Goal: Task Accomplishment & Management: Complete application form

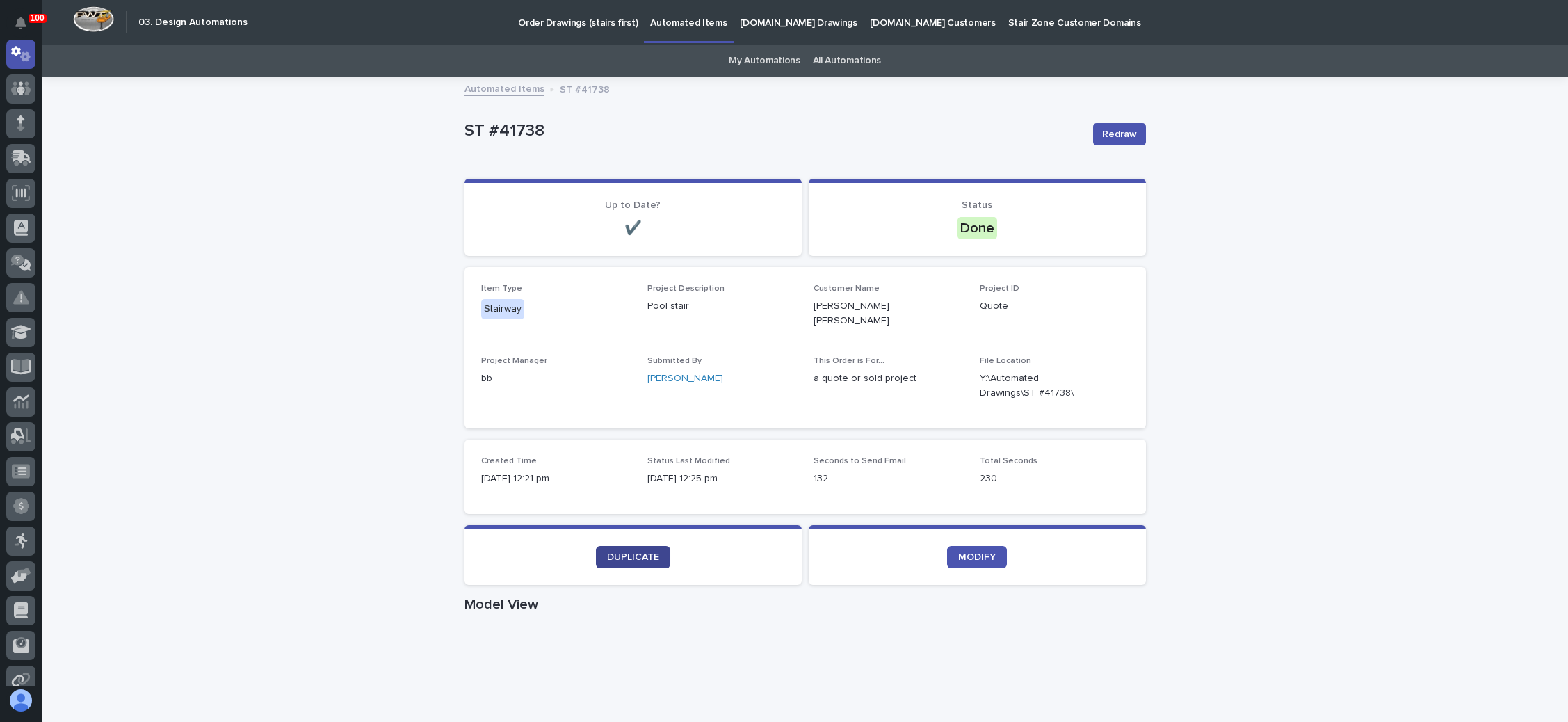
click at [625, 552] on span "DUPLICATE" at bounding box center [632, 557] width 52 height 10
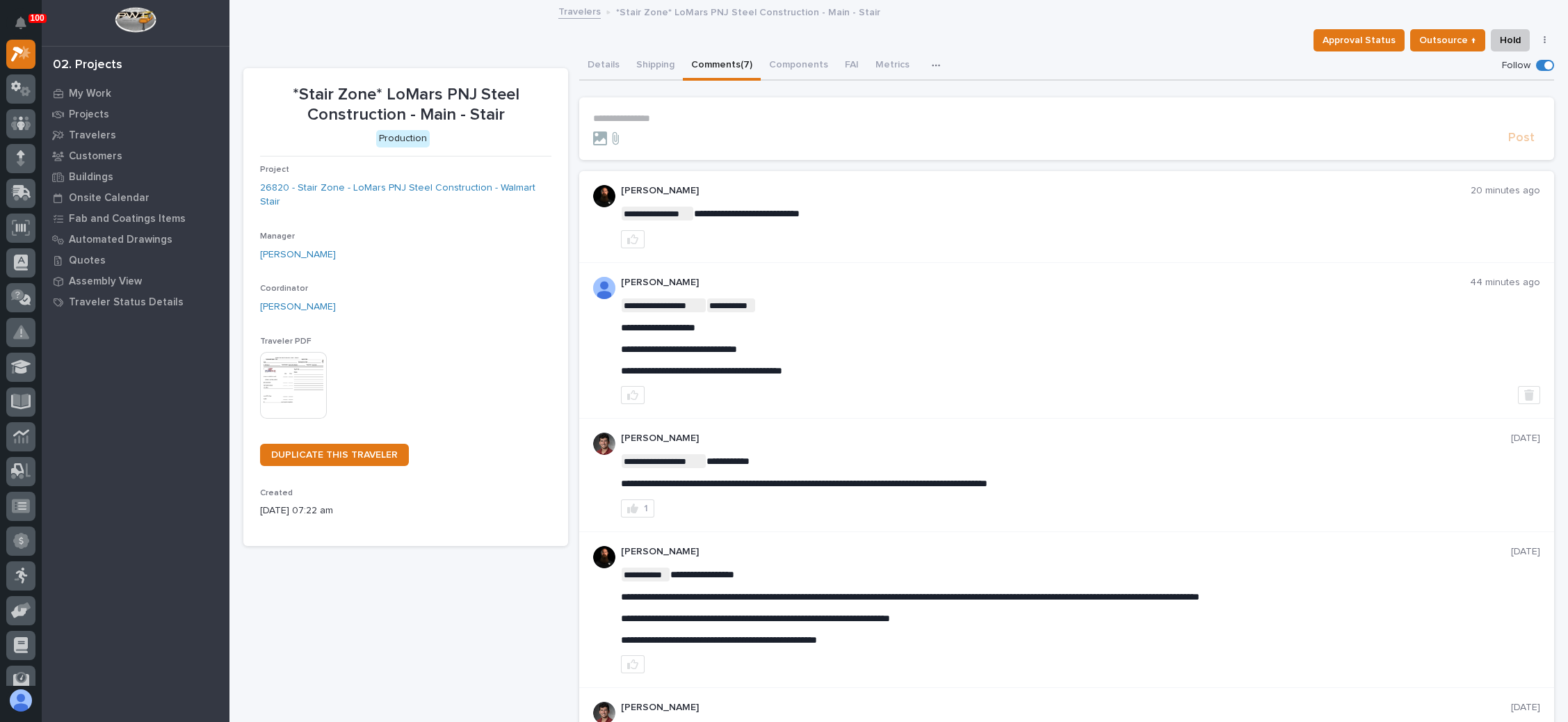
click at [629, 114] on p "**********" at bounding box center [1067, 119] width 947 height 12
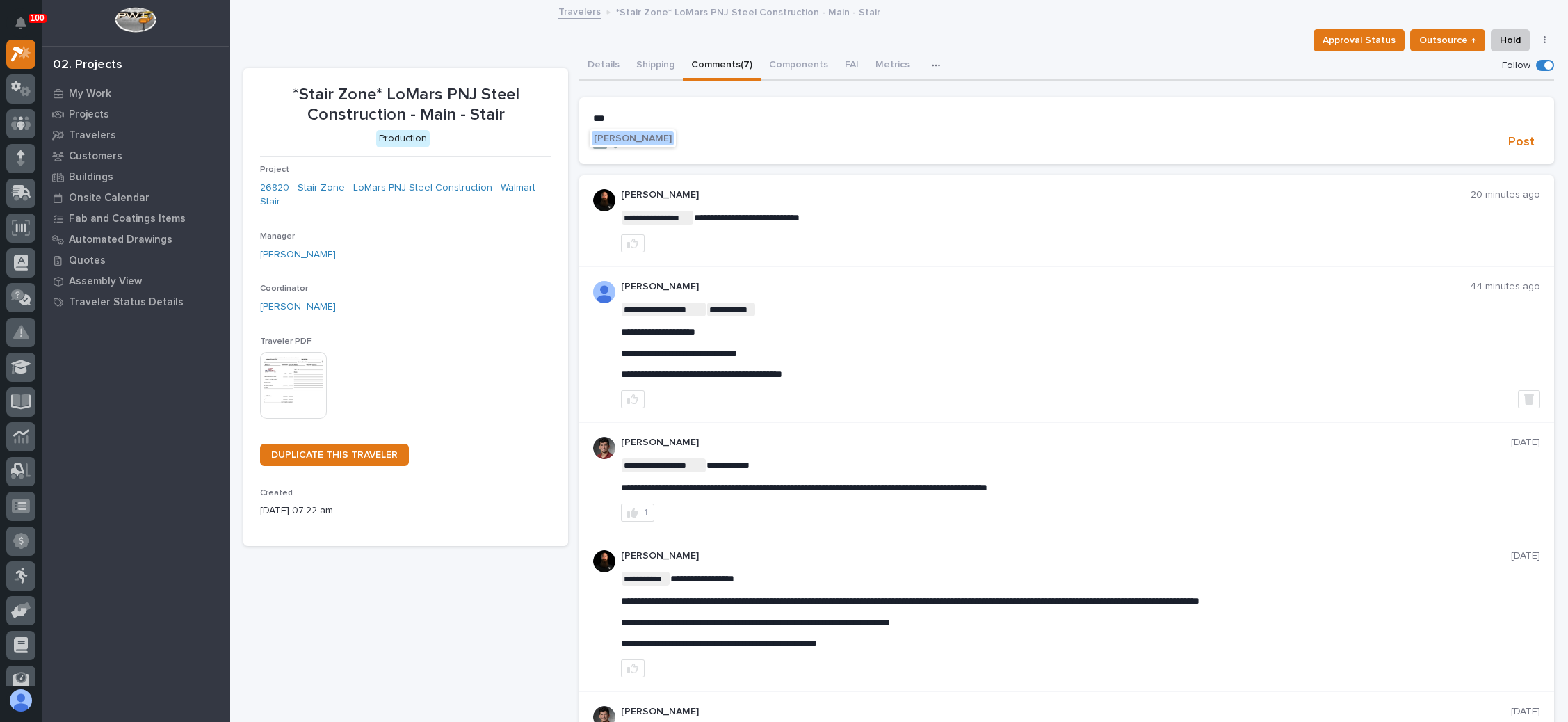
click at [653, 135] on span "[PERSON_NAME]" at bounding box center [632, 138] width 78 height 10
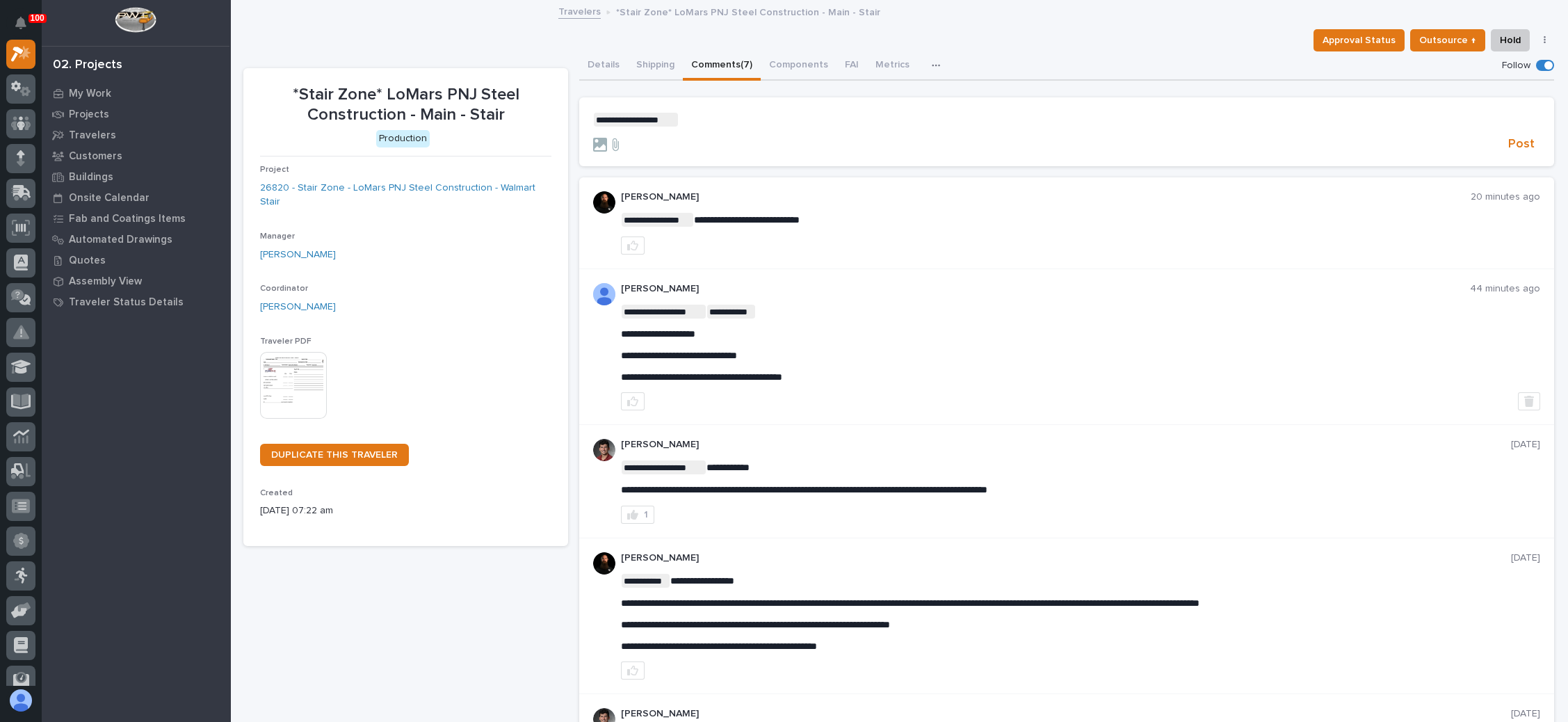
click at [714, 126] on form "**********" at bounding box center [1067, 133] width 947 height 40
click at [717, 122] on p "**********" at bounding box center [1067, 119] width 947 height 14
click at [1509, 138] on span "Post" at bounding box center [1522, 144] width 26 height 16
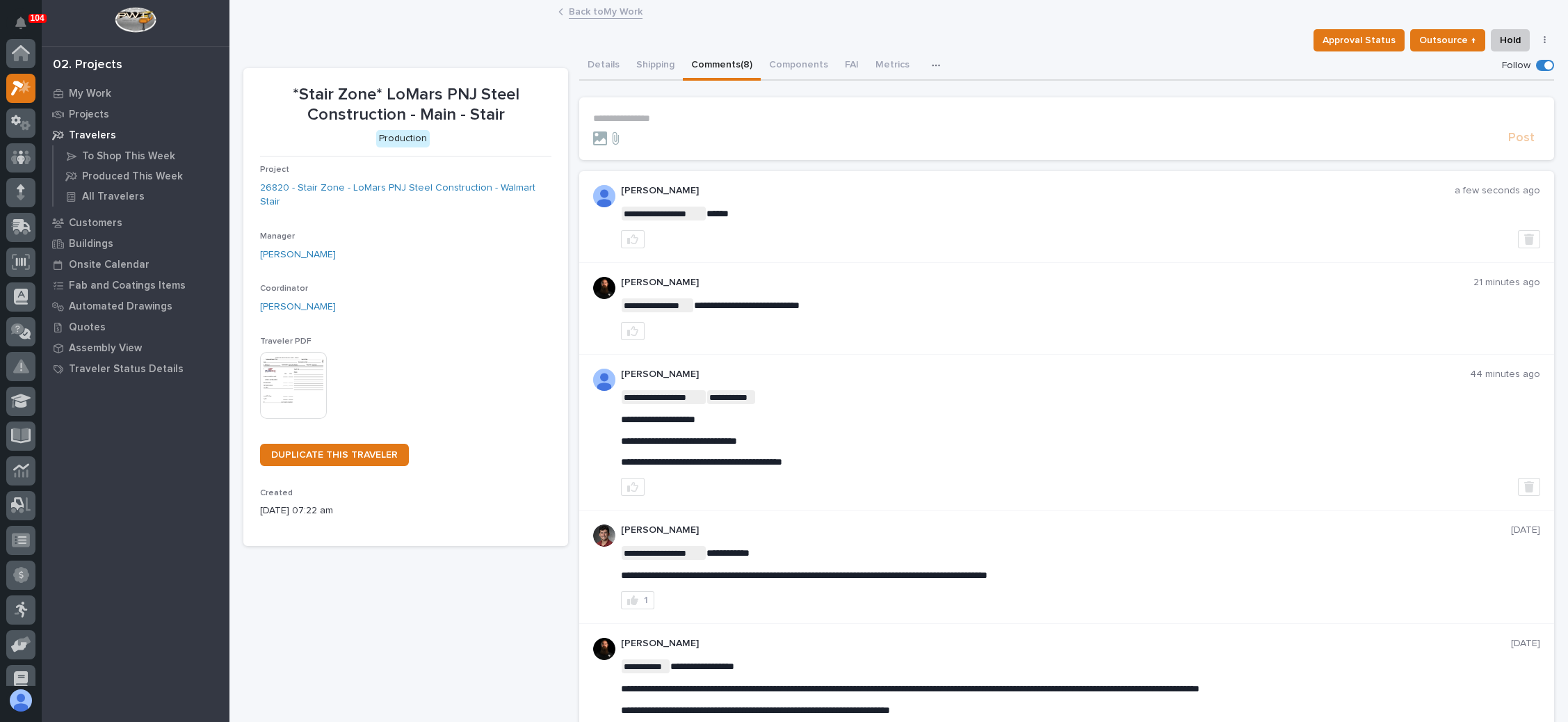
scroll to position [34, 0]
click at [583, 5] on link "Back to My Work" at bounding box center [605, 11] width 74 height 16
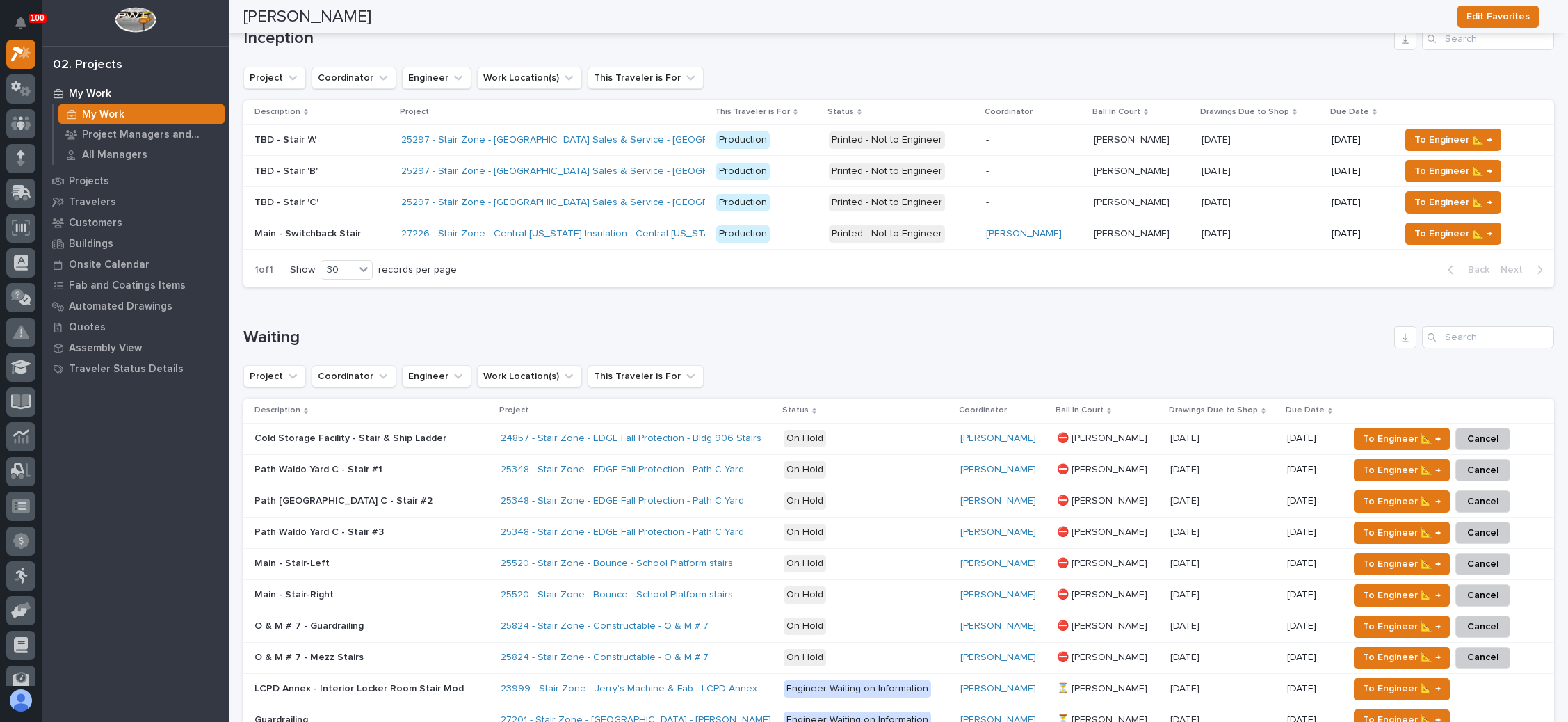
scroll to position [417, 0]
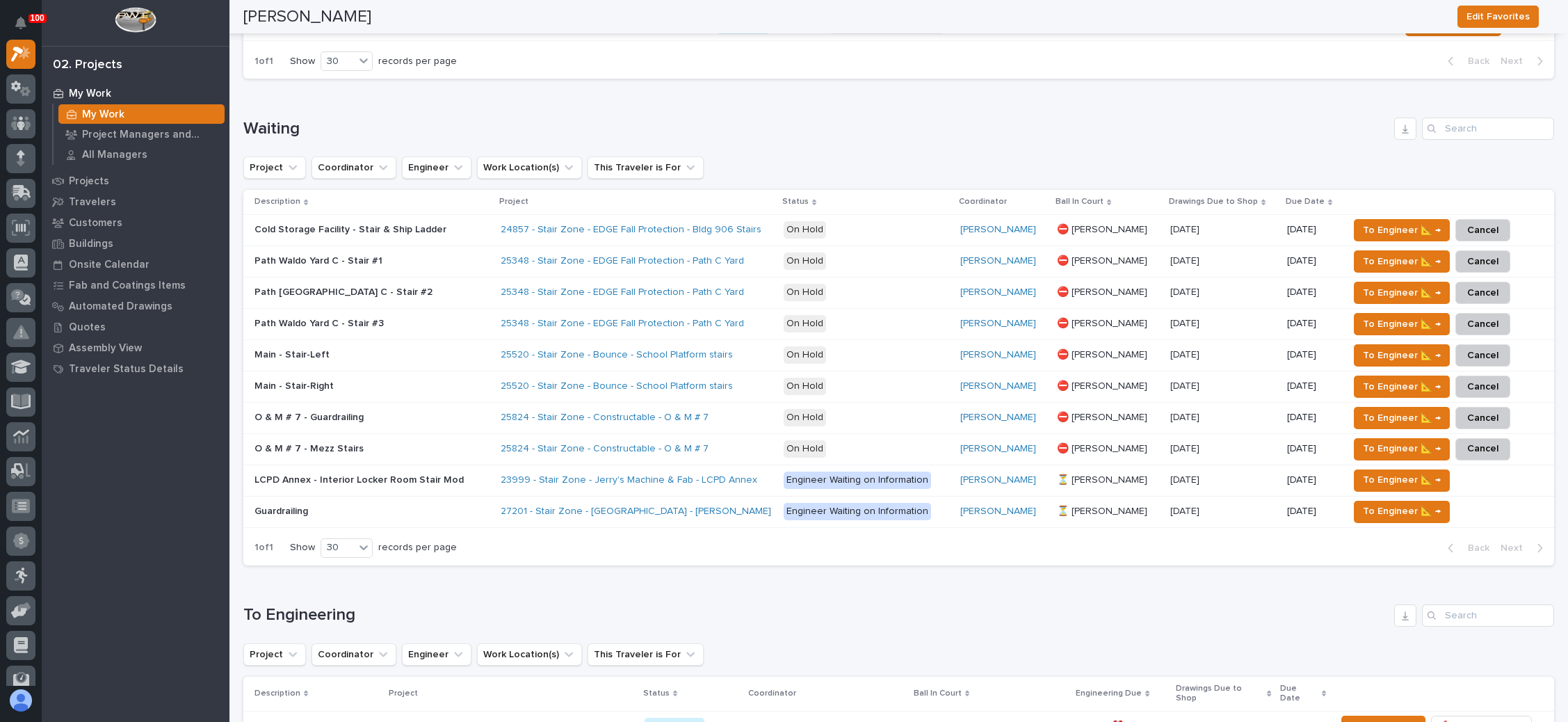
click at [725, 509] on div "27201 - Stair Zone - Bar H Ranch - Hnatt Shop" at bounding box center [622, 512] width 244 height 12
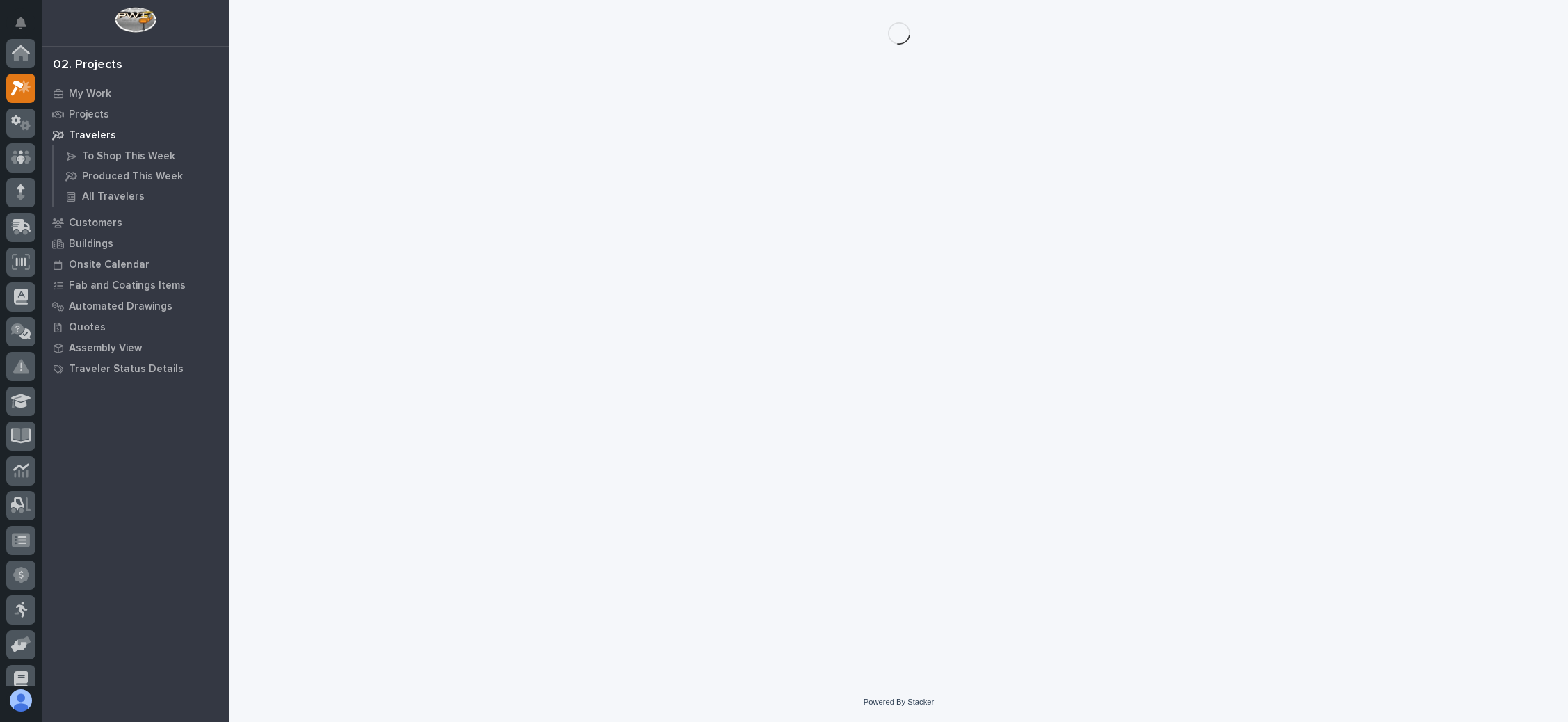
scroll to position [34, 0]
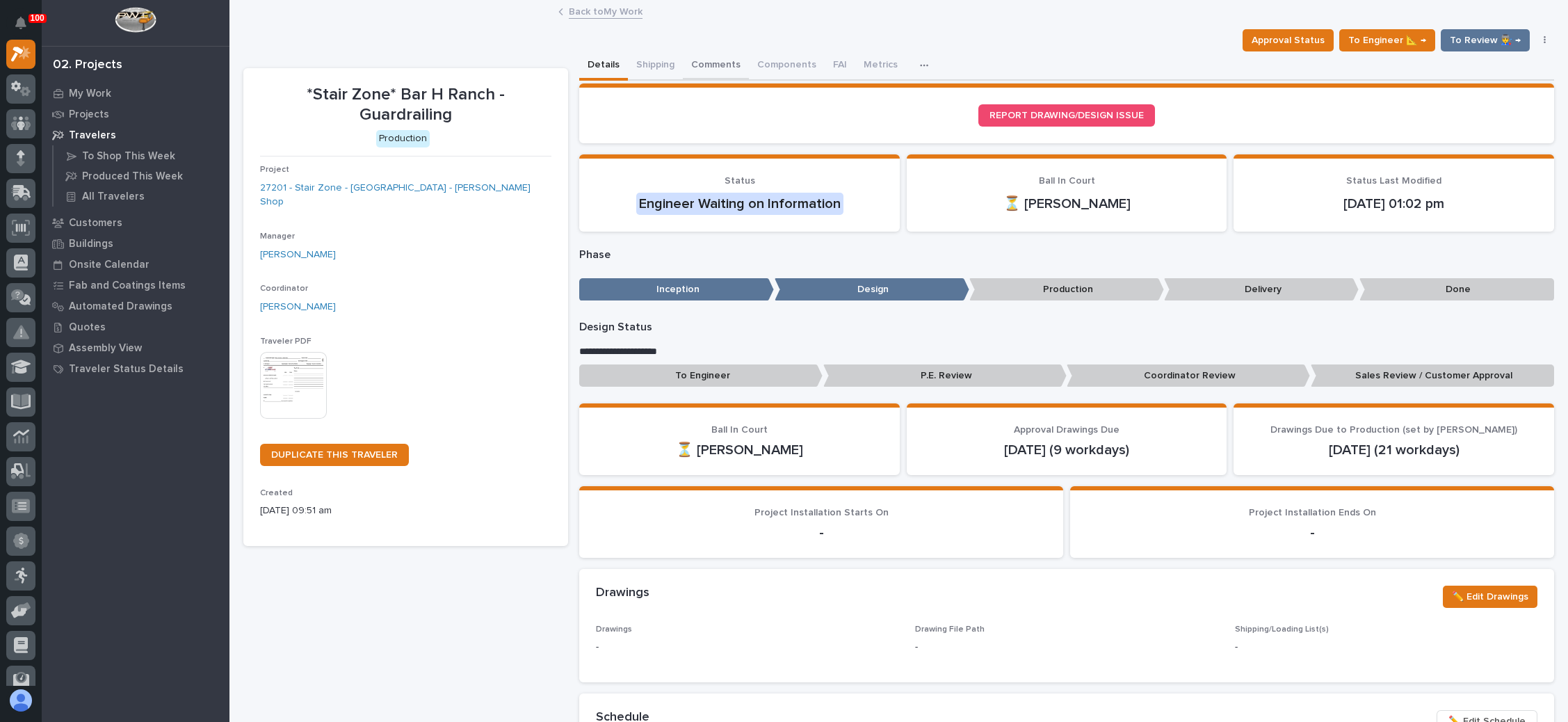
click at [723, 62] on button "Comments" at bounding box center [716, 66] width 66 height 29
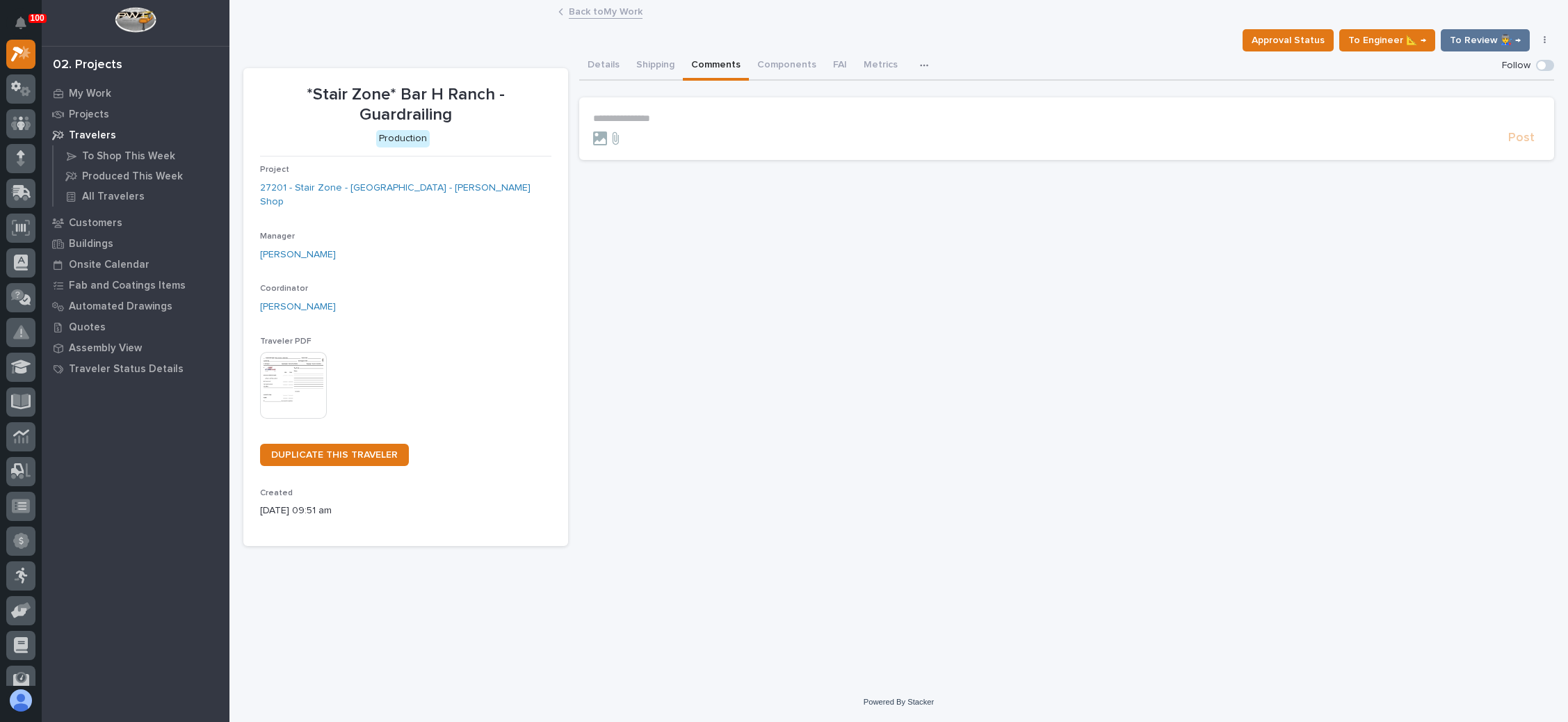
click at [655, 113] on p "**********" at bounding box center [1067, 119] width 947 height 12
click at [655, 139] on span "Wynne Hochstetler" at bounding box center [636, 138] width 78 height 10
click at [716, 116] on p "**********" at bounding box center [1067, 119] width 947 height 14
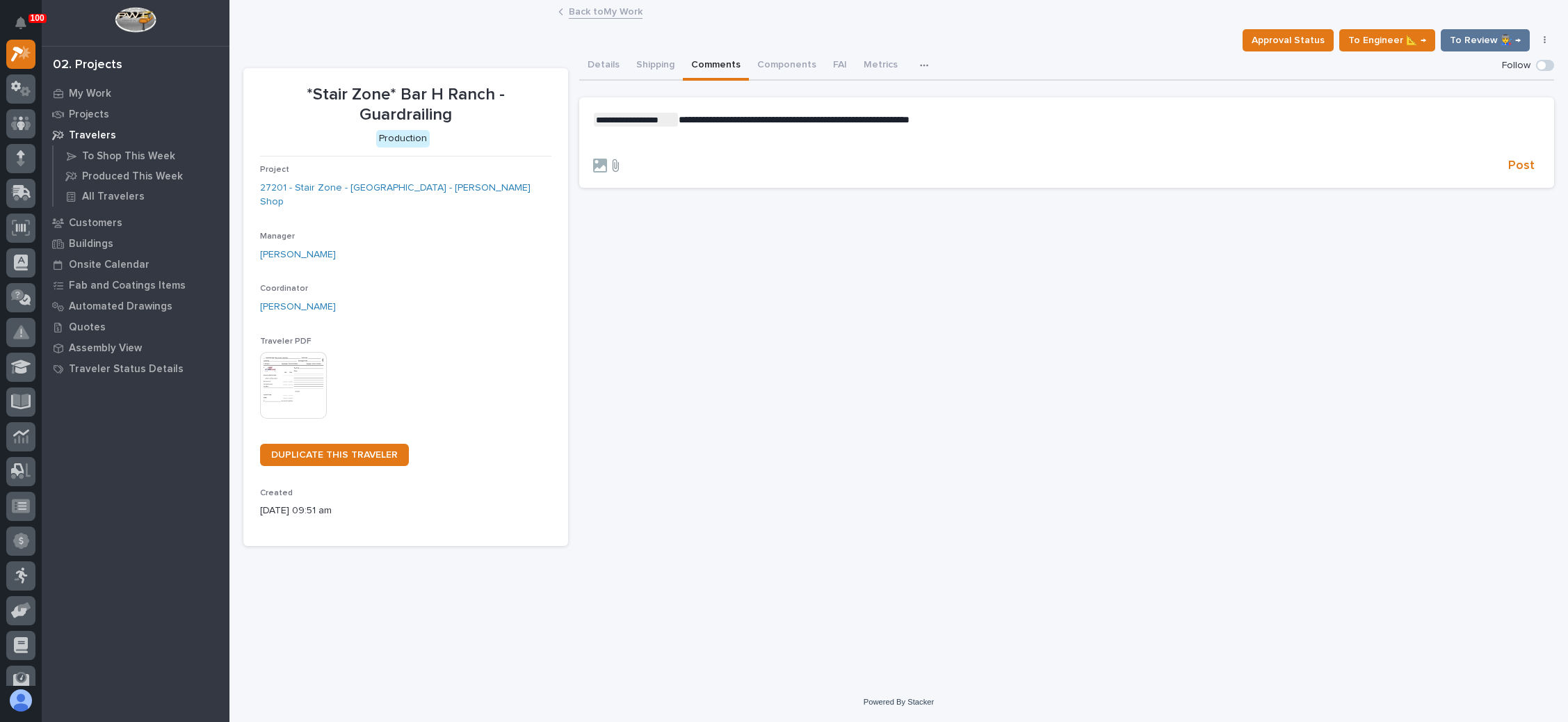
click at [619, 163] on icon at bounding box center [616, 165] width 7 height 12
click at [607, 159] on input "file" at bounding box center [607, 159] width 0 height 0
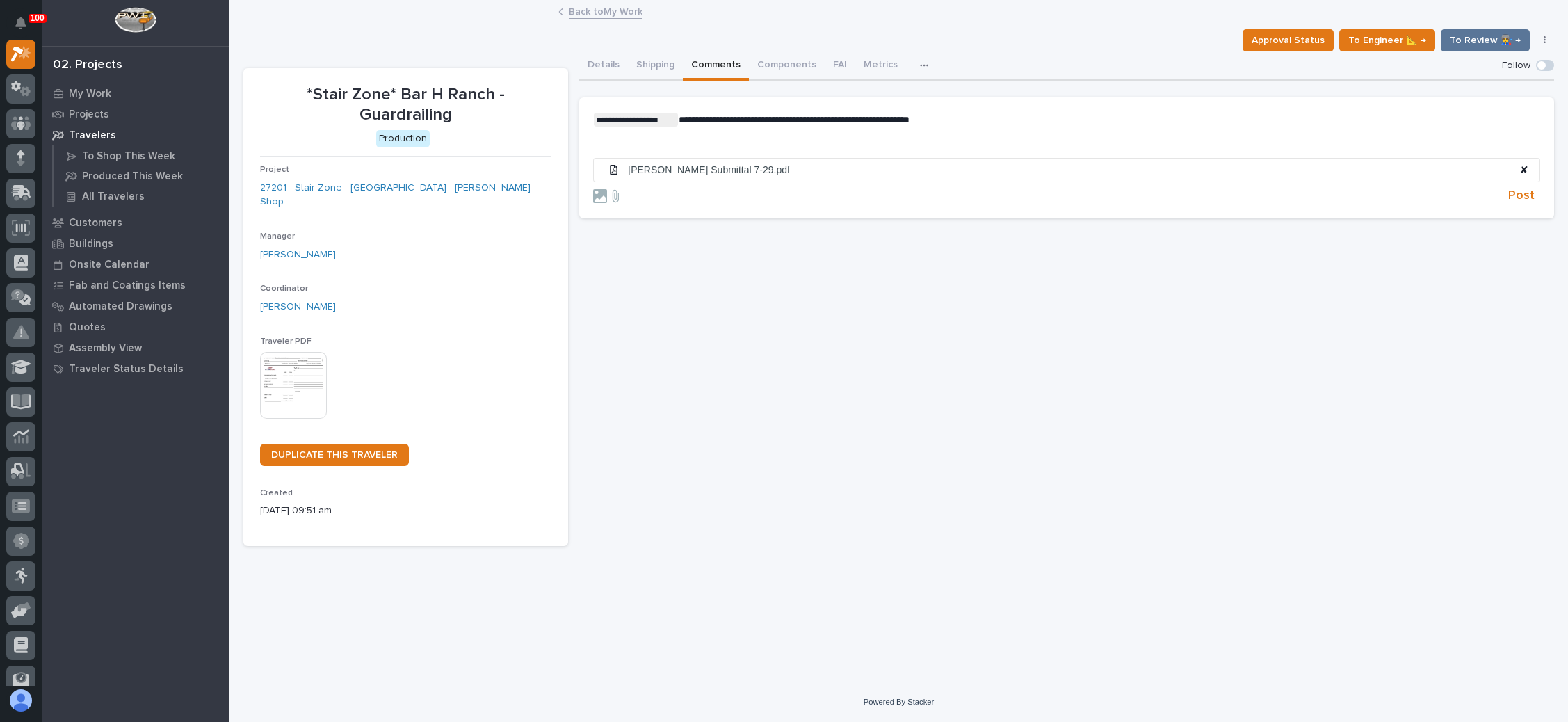
click at [966, 140] on p "﻿" at bounding box center [1067, 142] width 947 height 12
click at [972, 117] on p "**********" at bounding box center [1067, 119] width 947 height 14
click at [1525, 193] on span "Post" at bounding box center [1522, 196] width 26 height 16
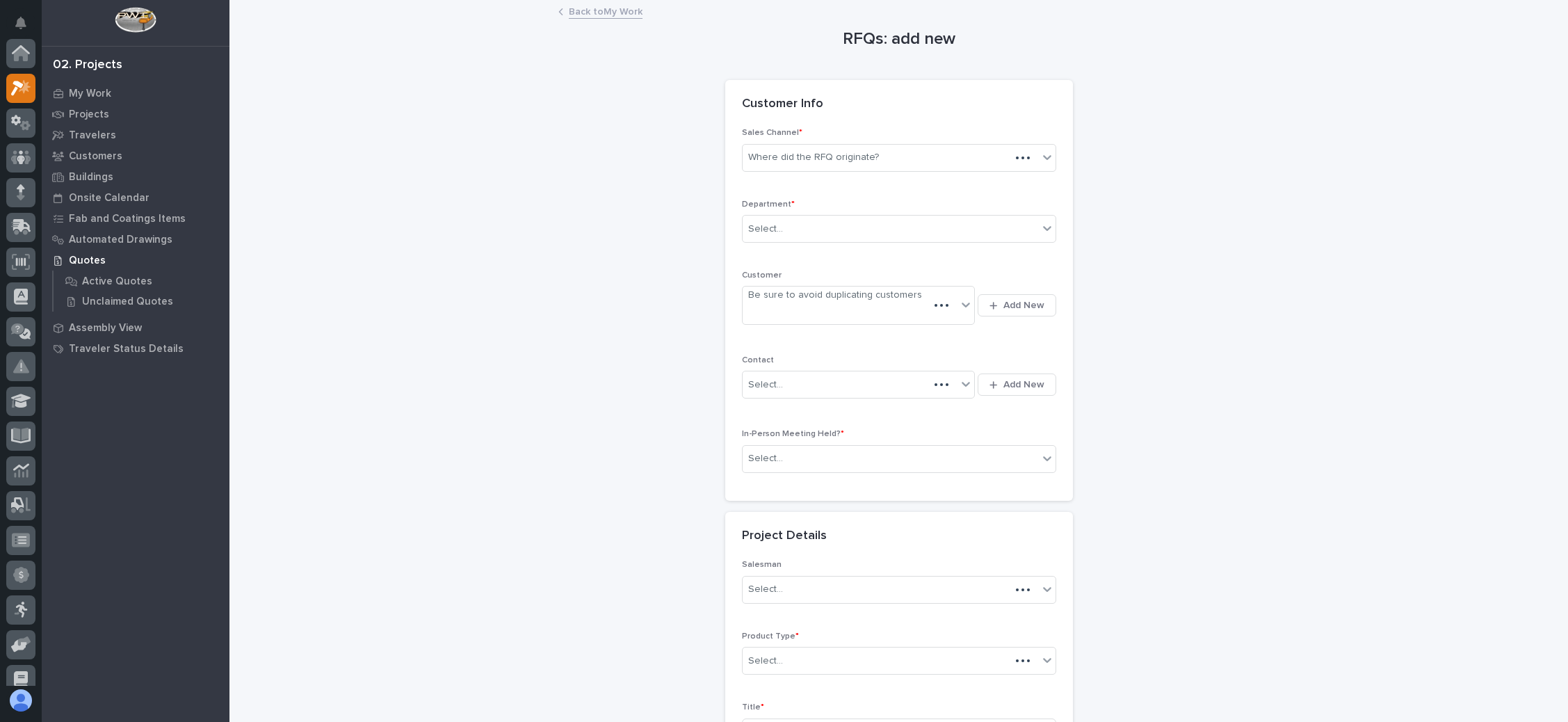
click at [883, 163] on div "Where did the RFQ originate?" at bounding box center [877, 157] width 268 height 23
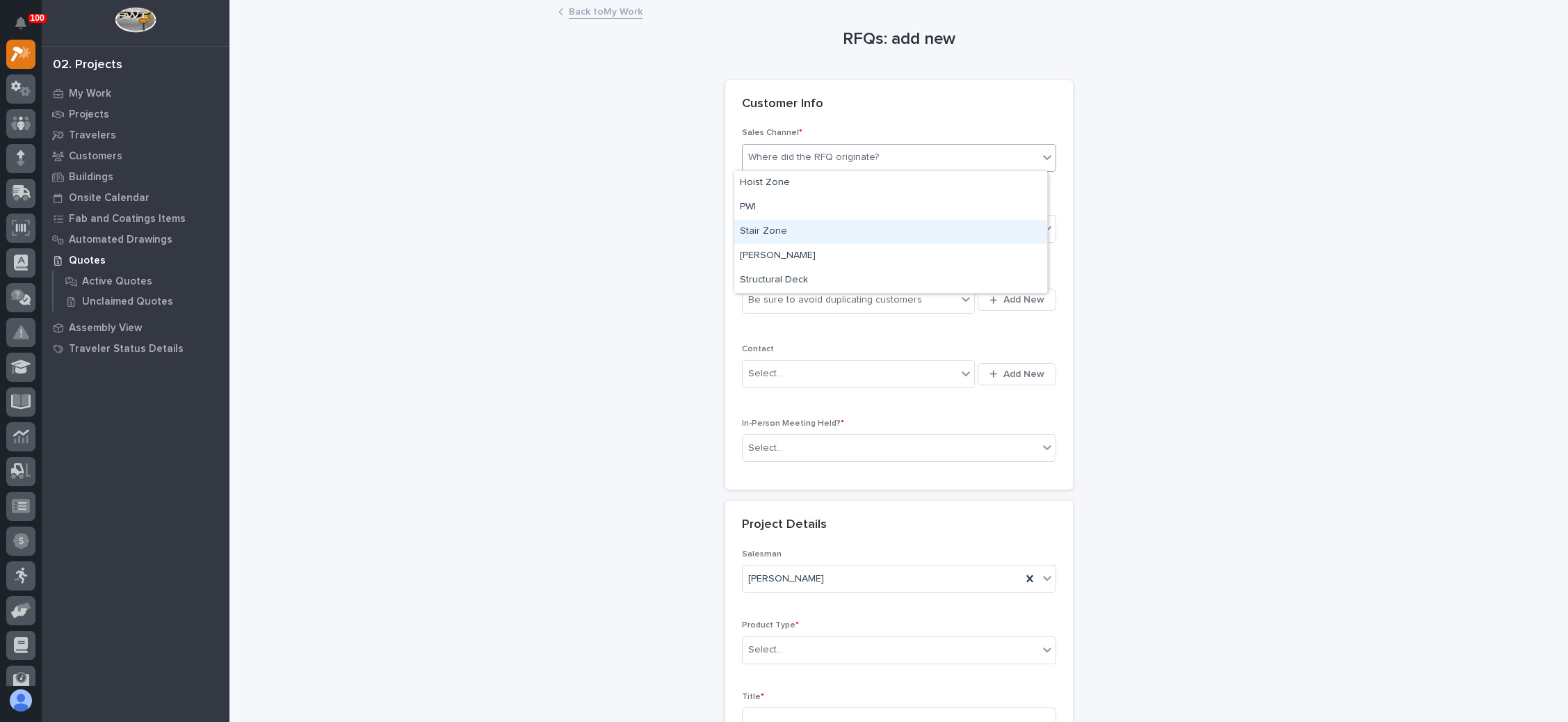
click at [823, 222] on div "Stair Zone" at bounding box center [891, 231] width 313 height 24
click at [823, 222] on div "Select..." at bounding box center [891, 228] width 296 height 23
click at [821, 246] on div "National Sales" at bounding box center [891, 254] width 313 height 24
click at [922, 295] on div "Be sure to avoid duplicating customers" at bounding box center [851, 299] width 215 height 23
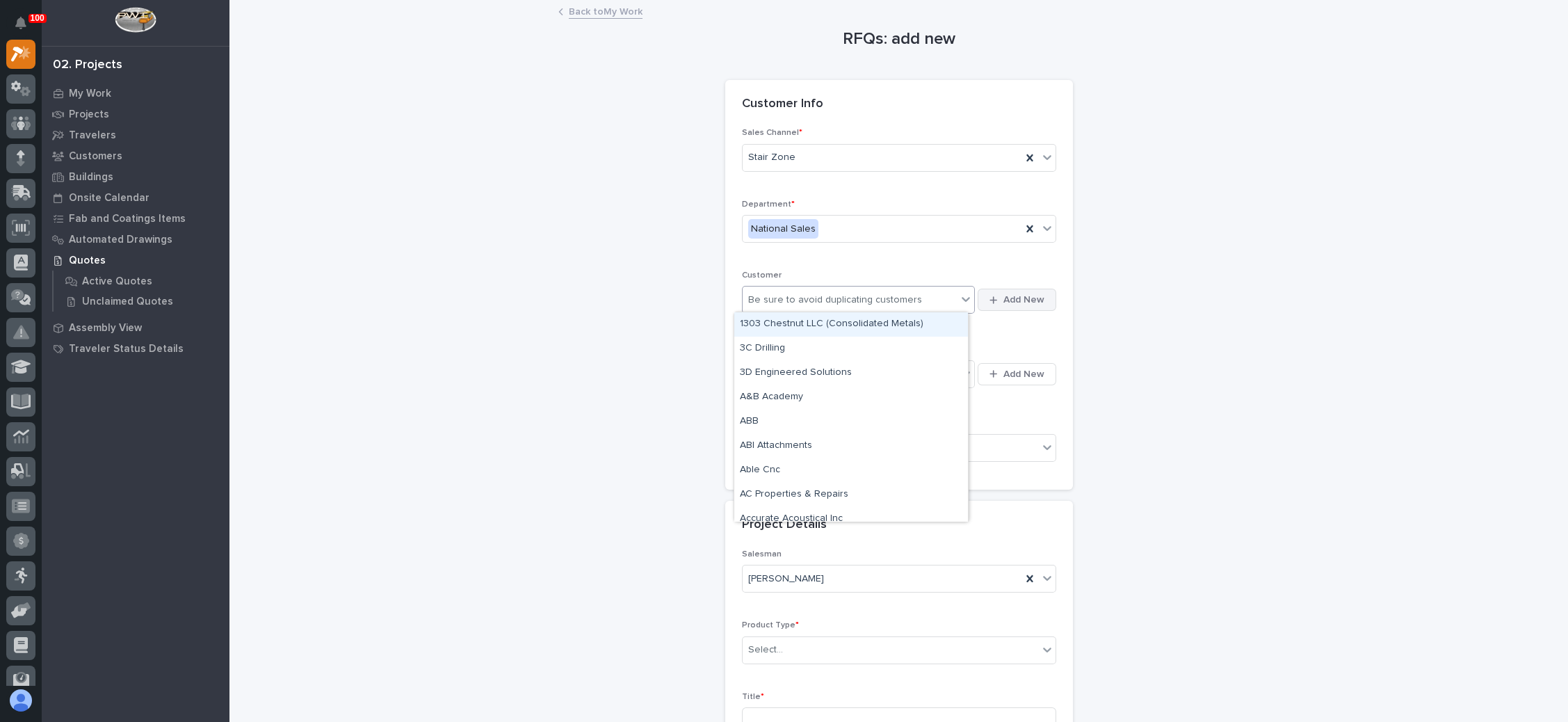
click at [1010, 300] on span "Add New" at bounding box center [1024, 299] width 41 height 12
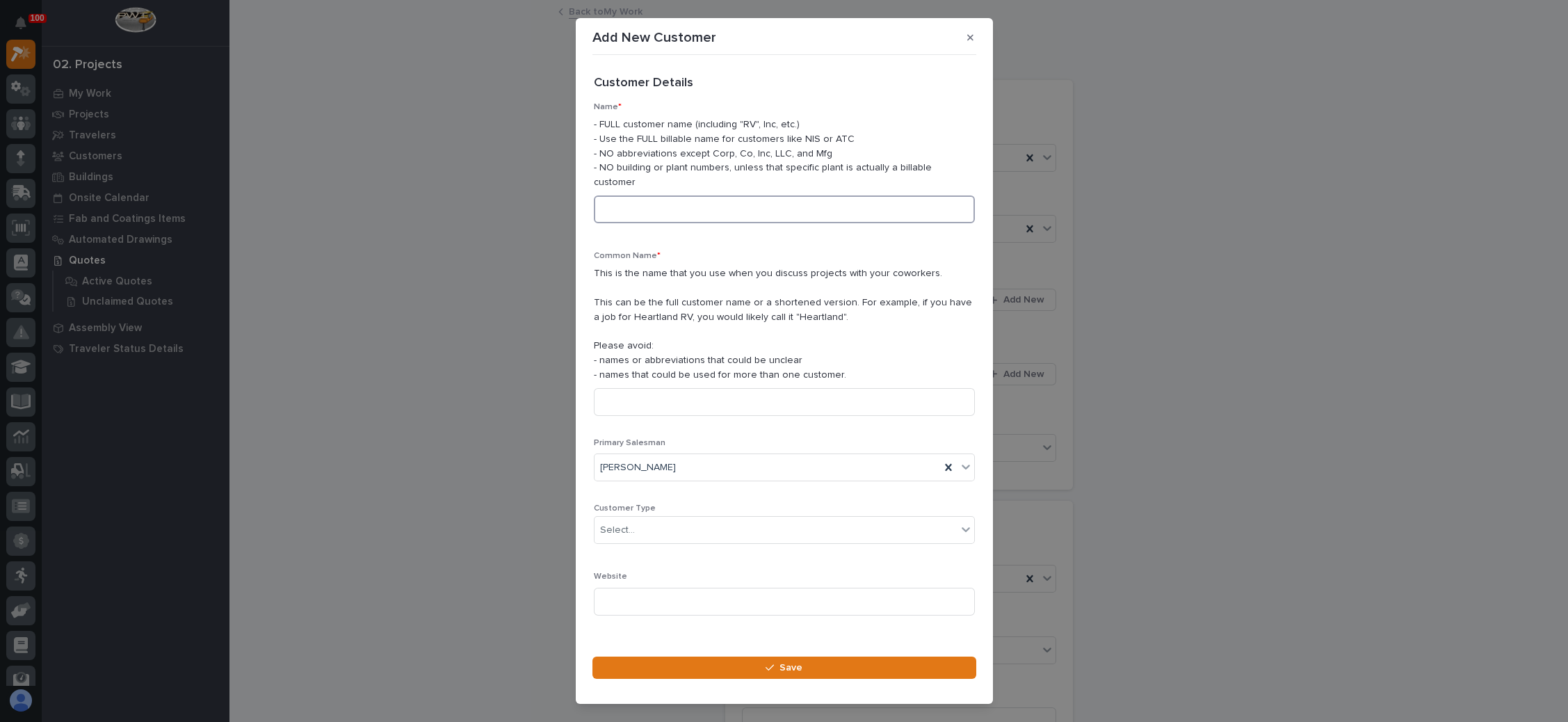
click at [728, 217] on input at bounding box center [784, 209] width 381 height 28
drag, startPoint x: 682, startPoint y: 201, endPoint x: 502, endPoint y: 222, distance: 181.2
click at [502, 222] on div "Add New Customer Loading... Saving… Loading... Saving… Loading... Saving… Custo…" at bounding box center [784, 361] width 1568 height 722
type input "Connor Geshay"
click at [641, 396] on input at bounding box center [784, 402] width 381 height 28
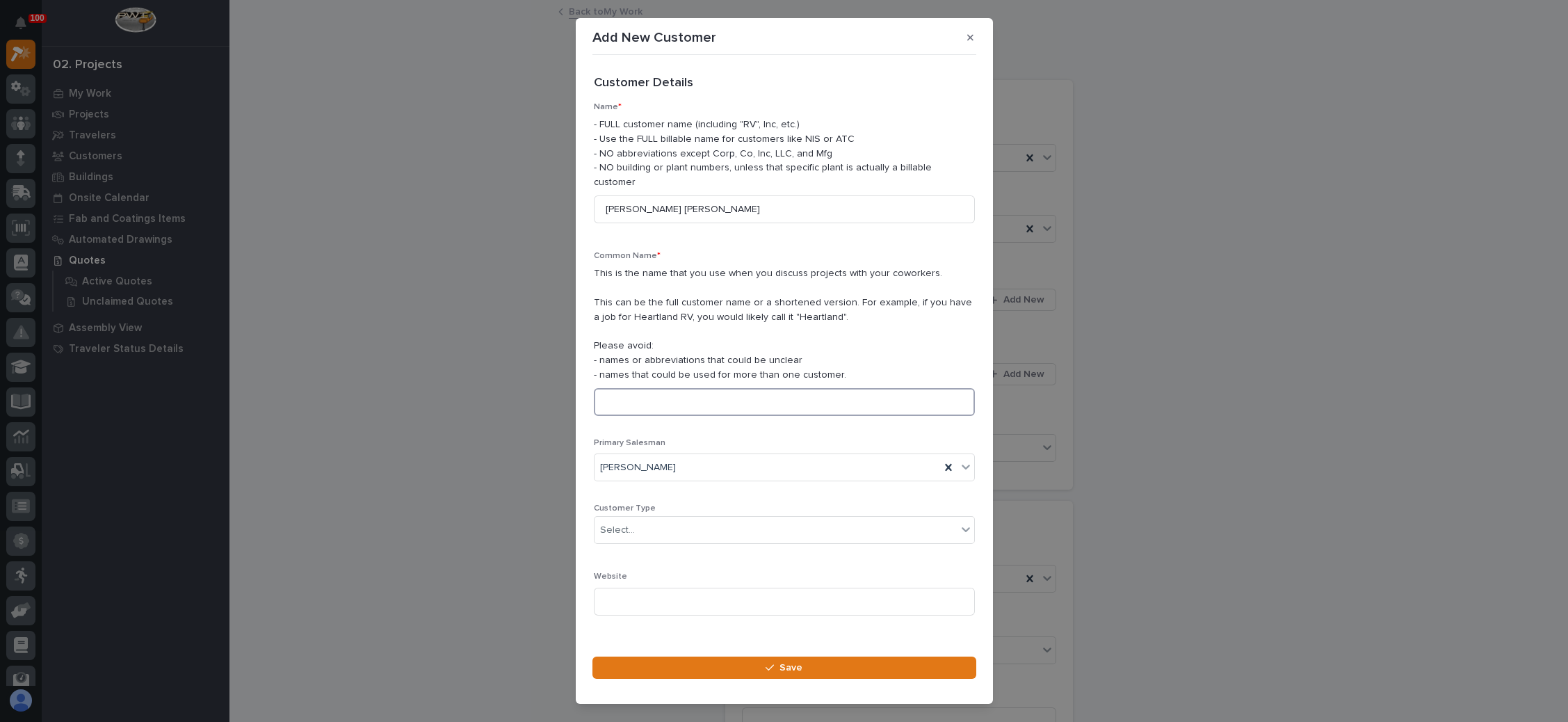
paste input "Connor Geshay"
type input "Connor Geshay"
click at [676, 528] on div "Select..." at bounding box center [775, 530] width 362 height 23
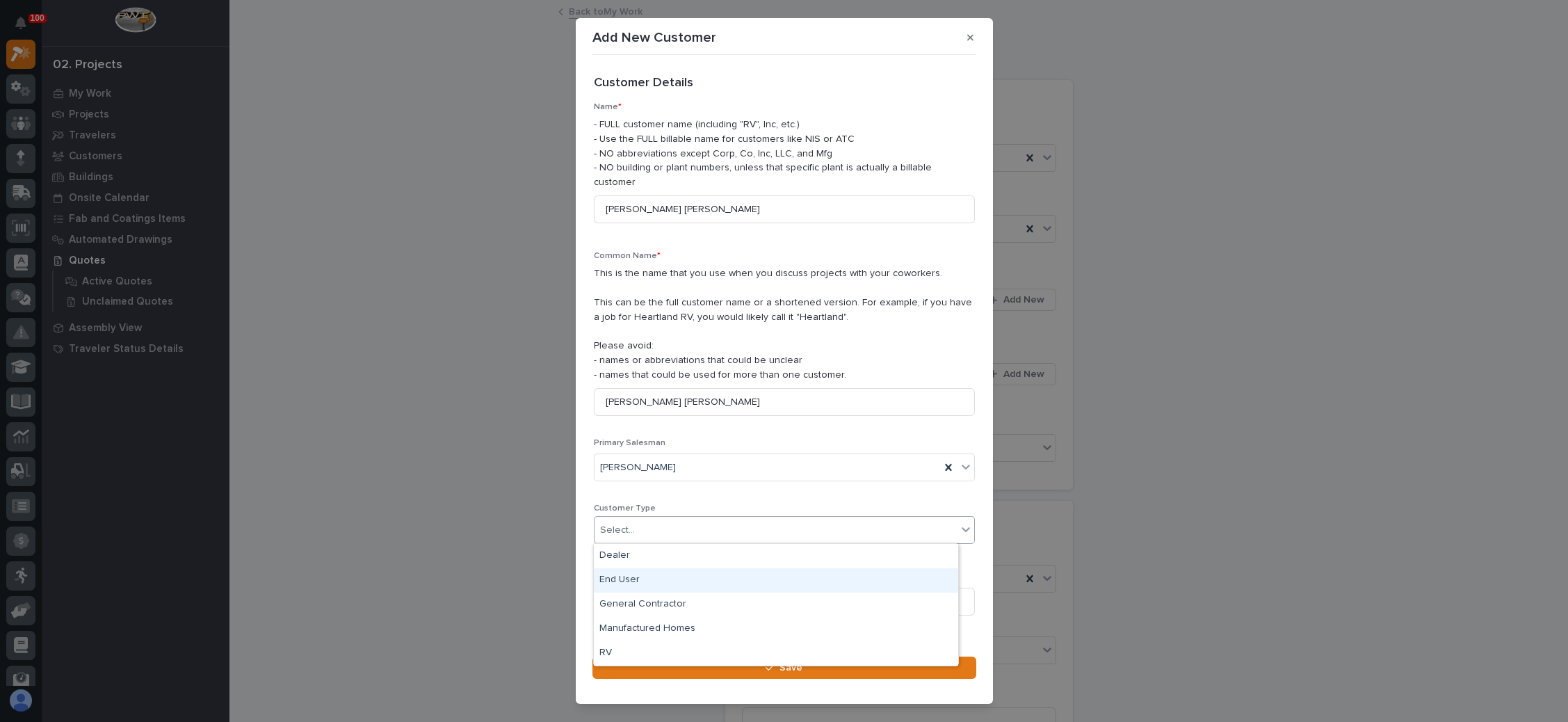
click at [652, 578] on div "End User" at bounding box center [776, 580] width 365 height 24
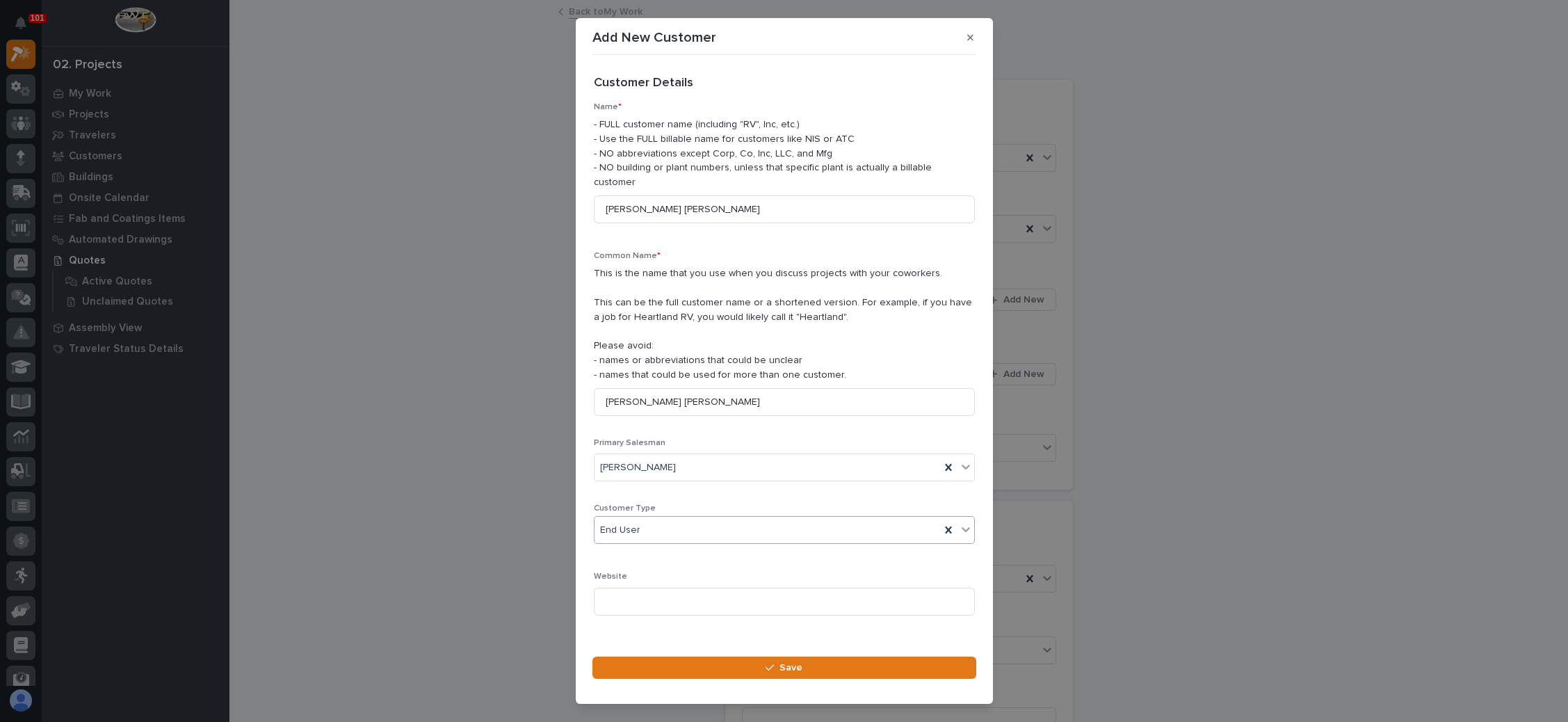
scroll to position [105, 0]
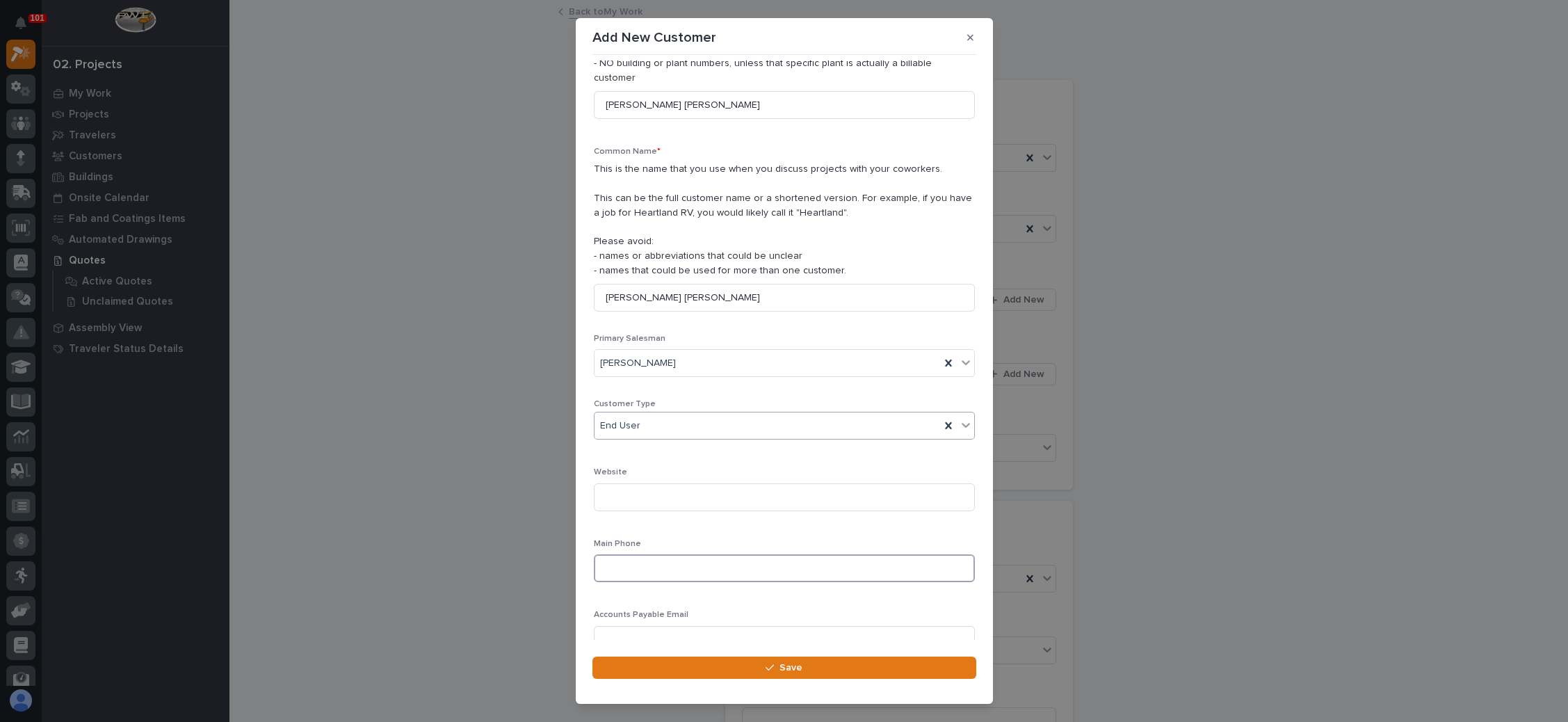
click at [655, 563] on input at bounding box center [784, 568] width 381 height 28
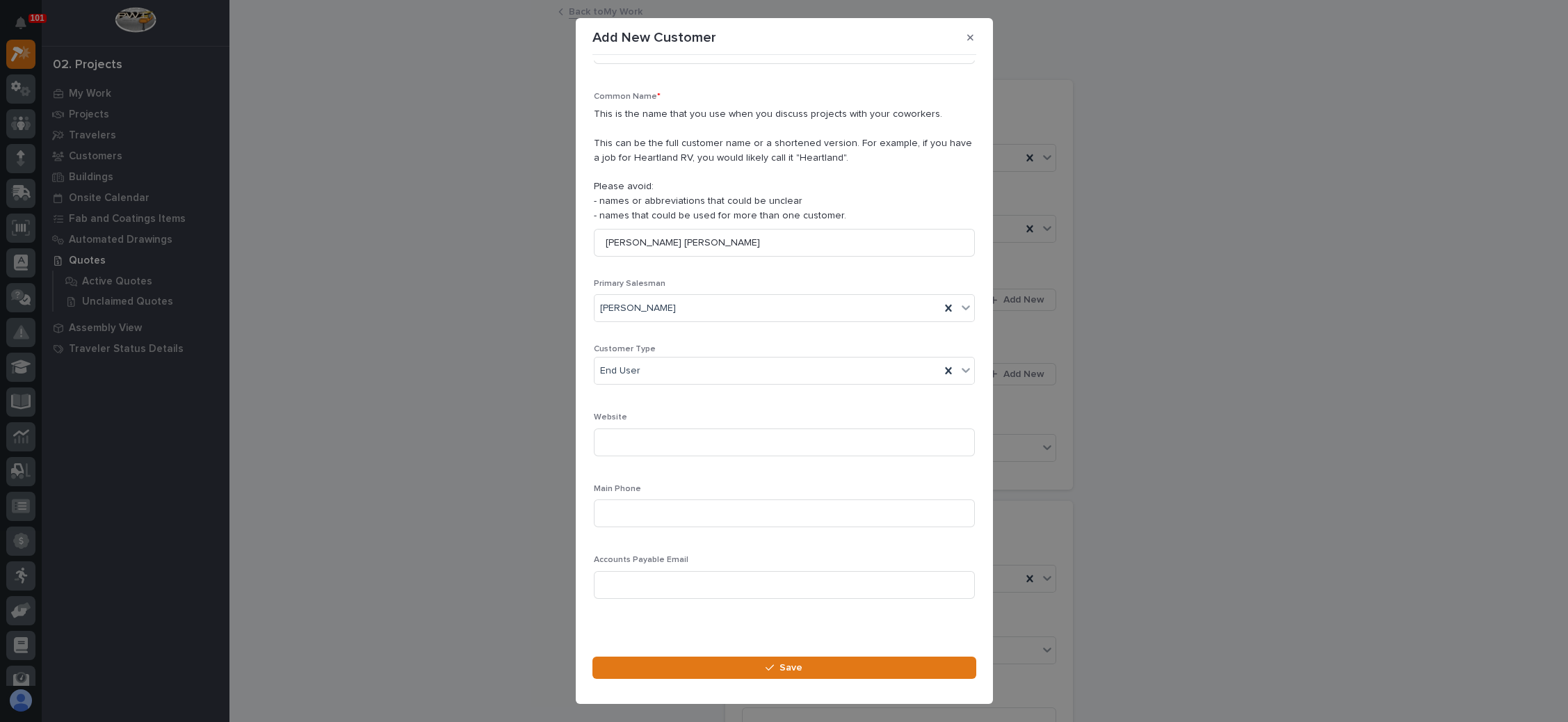
click at [668, 565] on div "Accounts Payable Email" at bounding box center [784, 582] width 381 height 54
click at [660, 573] on input at bounding box center [784, 585] width 381 height 28
paste input "cgeshay91@gmail.com"
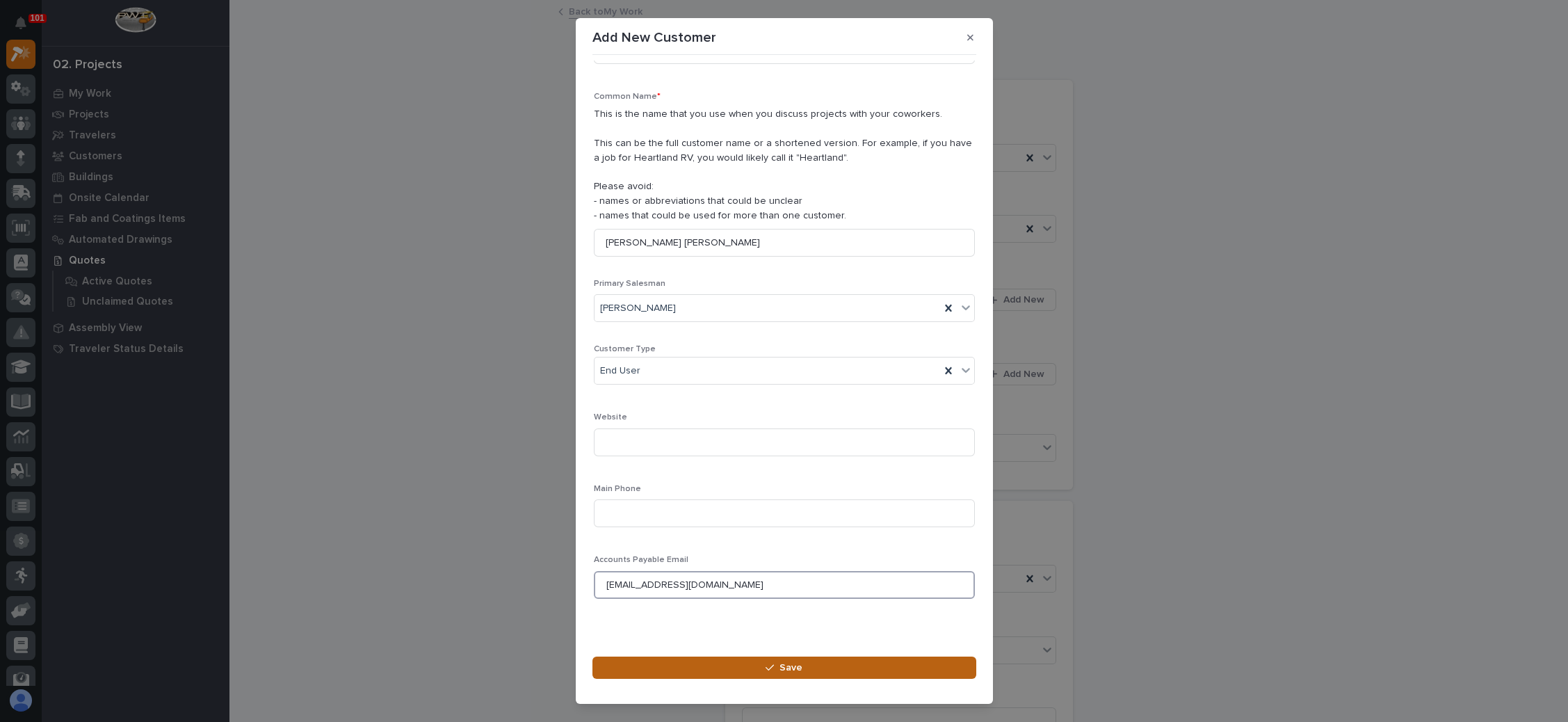
type input "cgeshay91@gmail.com"
click at [770, 663] on icon "button" at bounding box center [769, 667] width 8 height 10
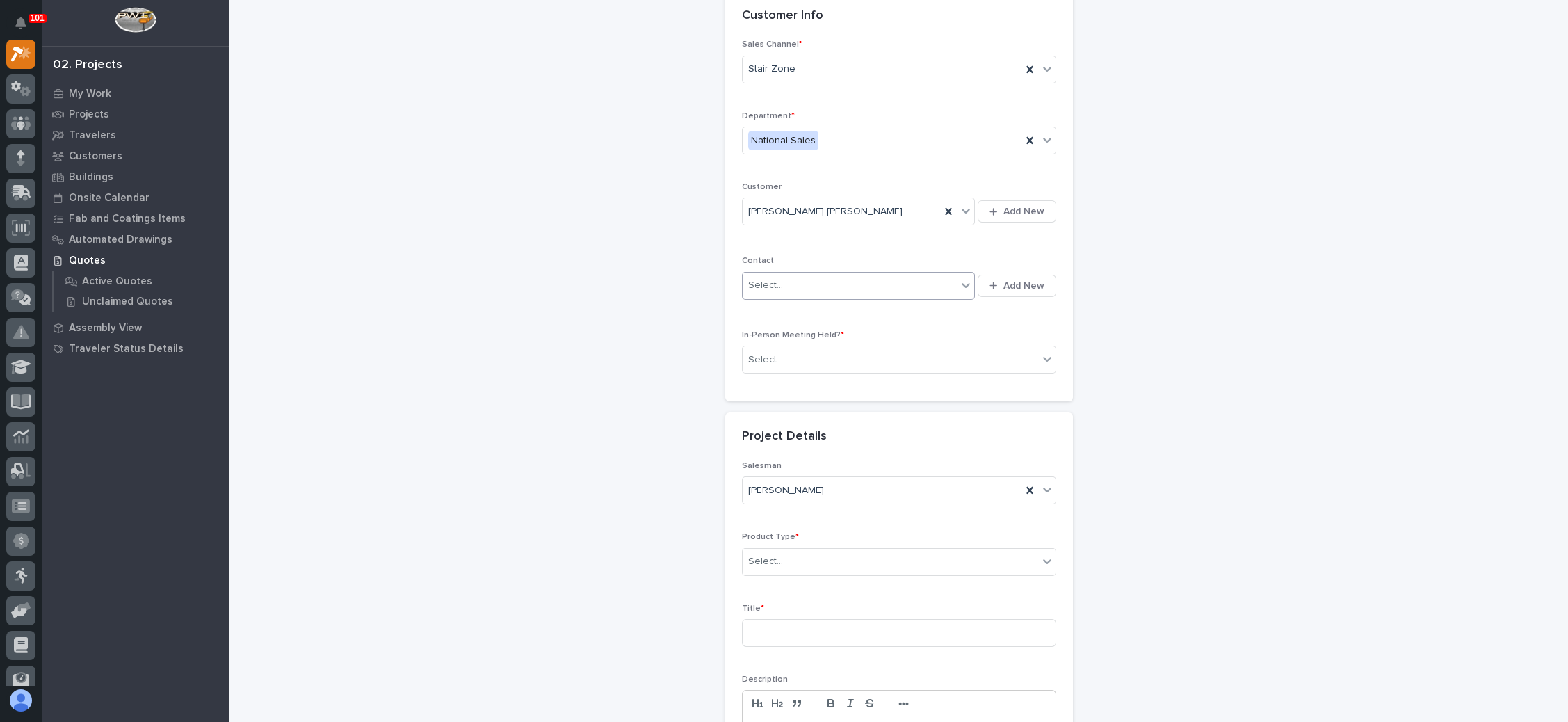
scroll to position [105, 0]
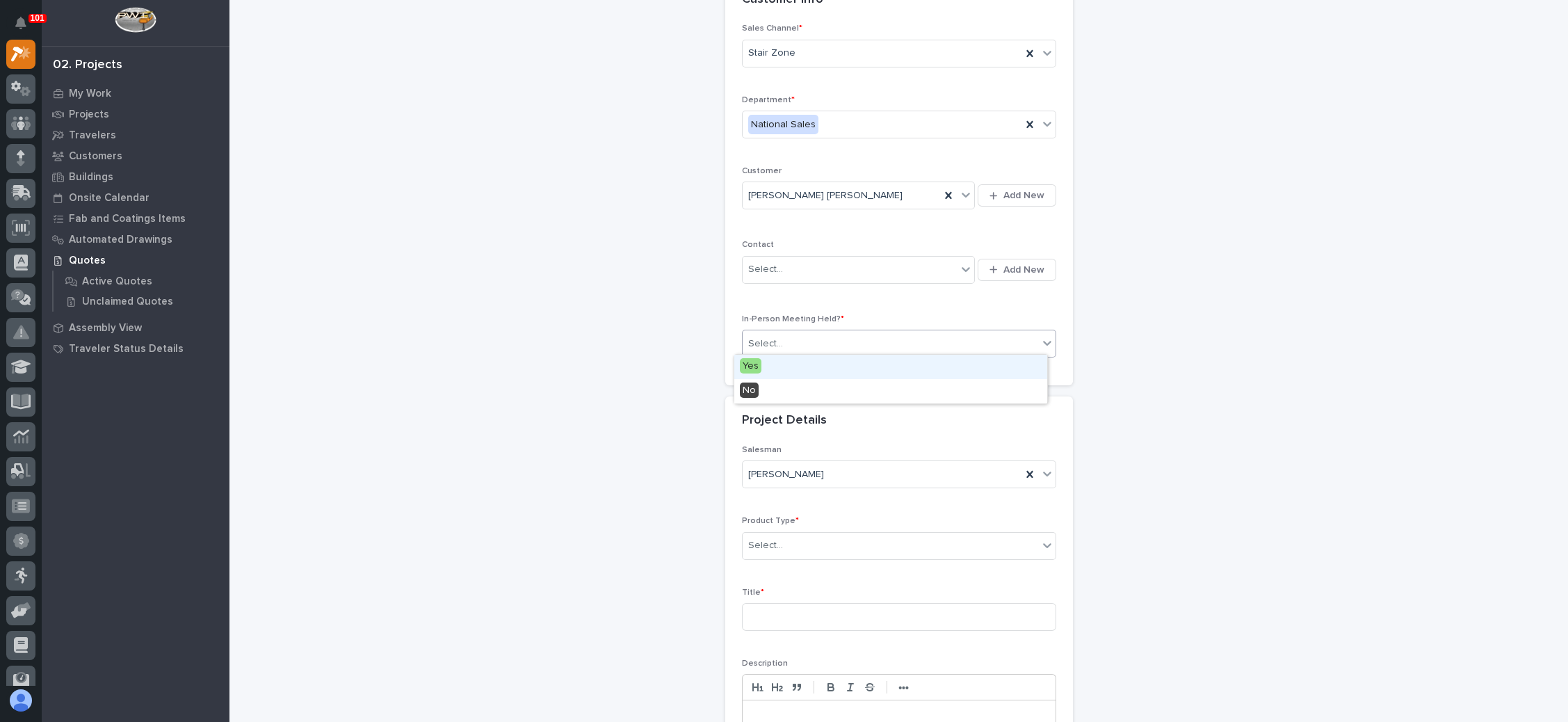
click at [869, 346] on div "Select..." at bounding box center [891, 343] width 296 height 23
click at [849, 401] on div "No" at bounding box center [891, 391] width 313 height 24
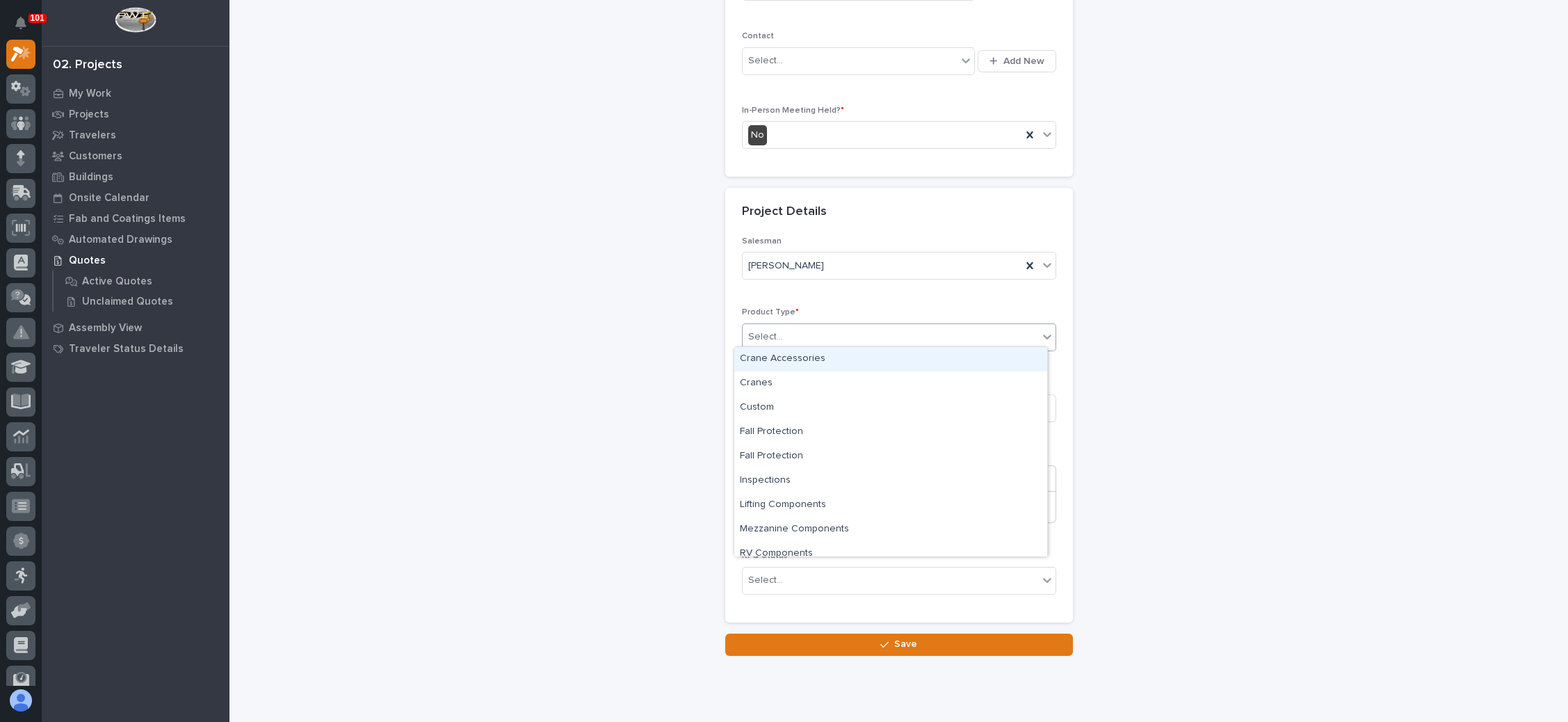
click at [872, 341] on div "Select..." at bounding box center [891, 337] width 296 height 23
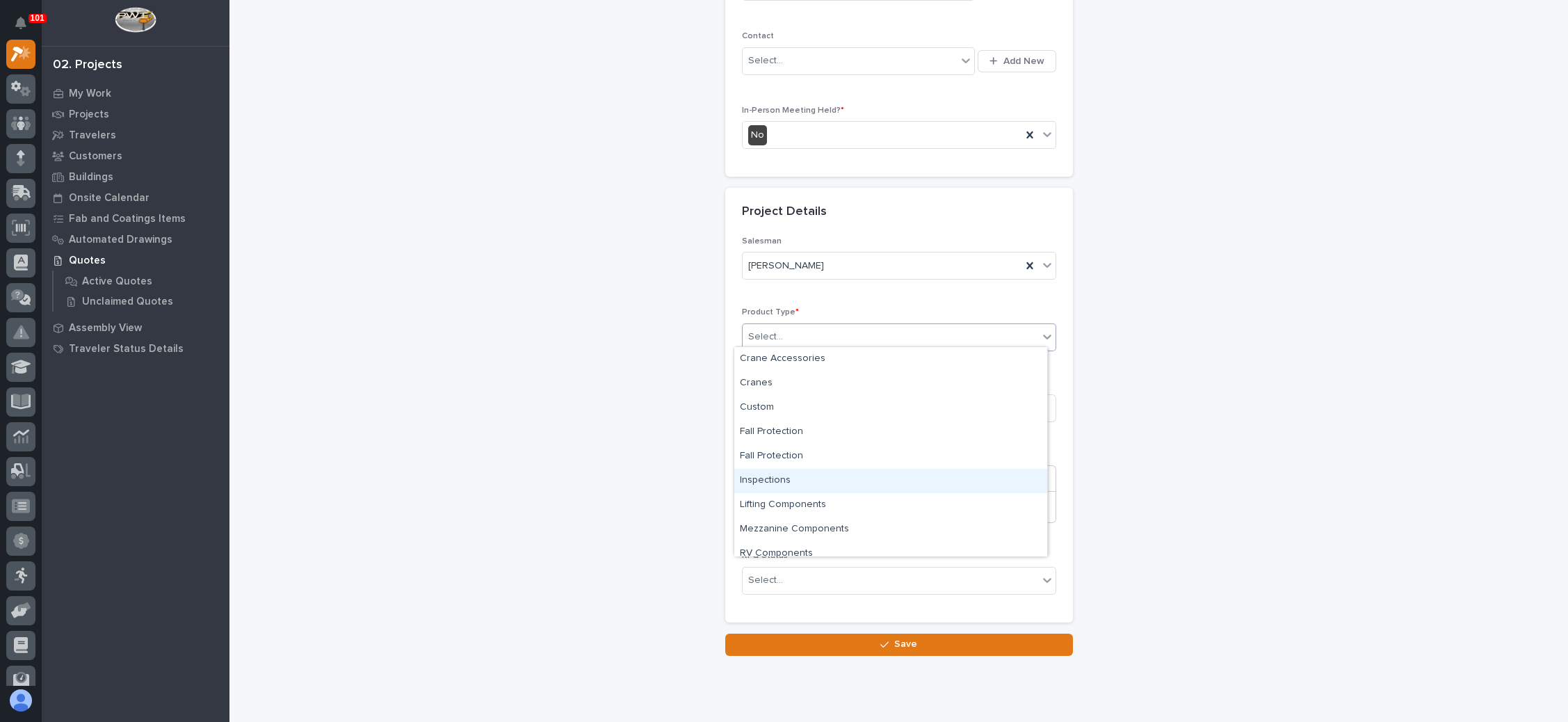
scroll to position [34, 0]
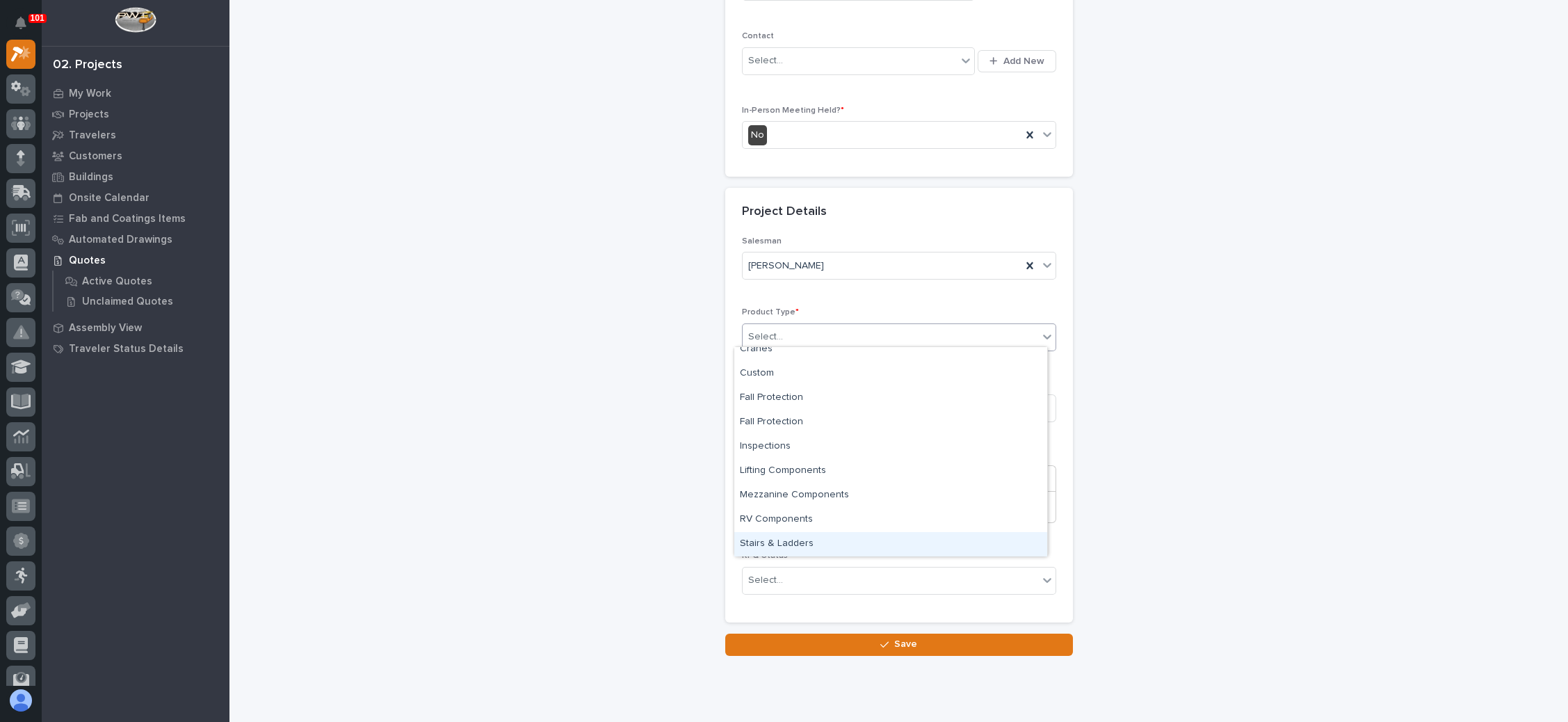
click at [815, 537] on div "Stairs & Ladders" at bounding box center [891, 544] width 313 height 24
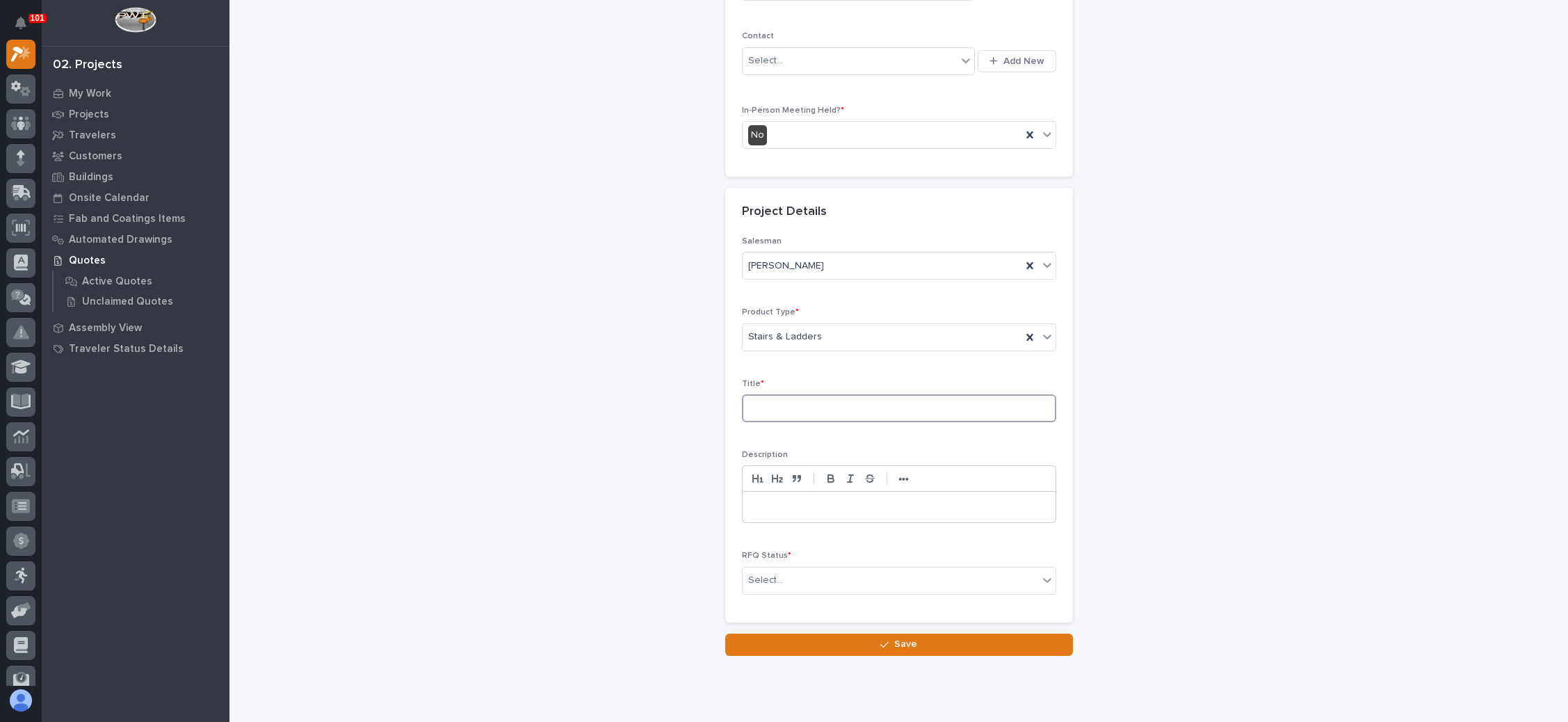
click at [818, 402] on input at bounding box center [899, 409] width 314 height 28
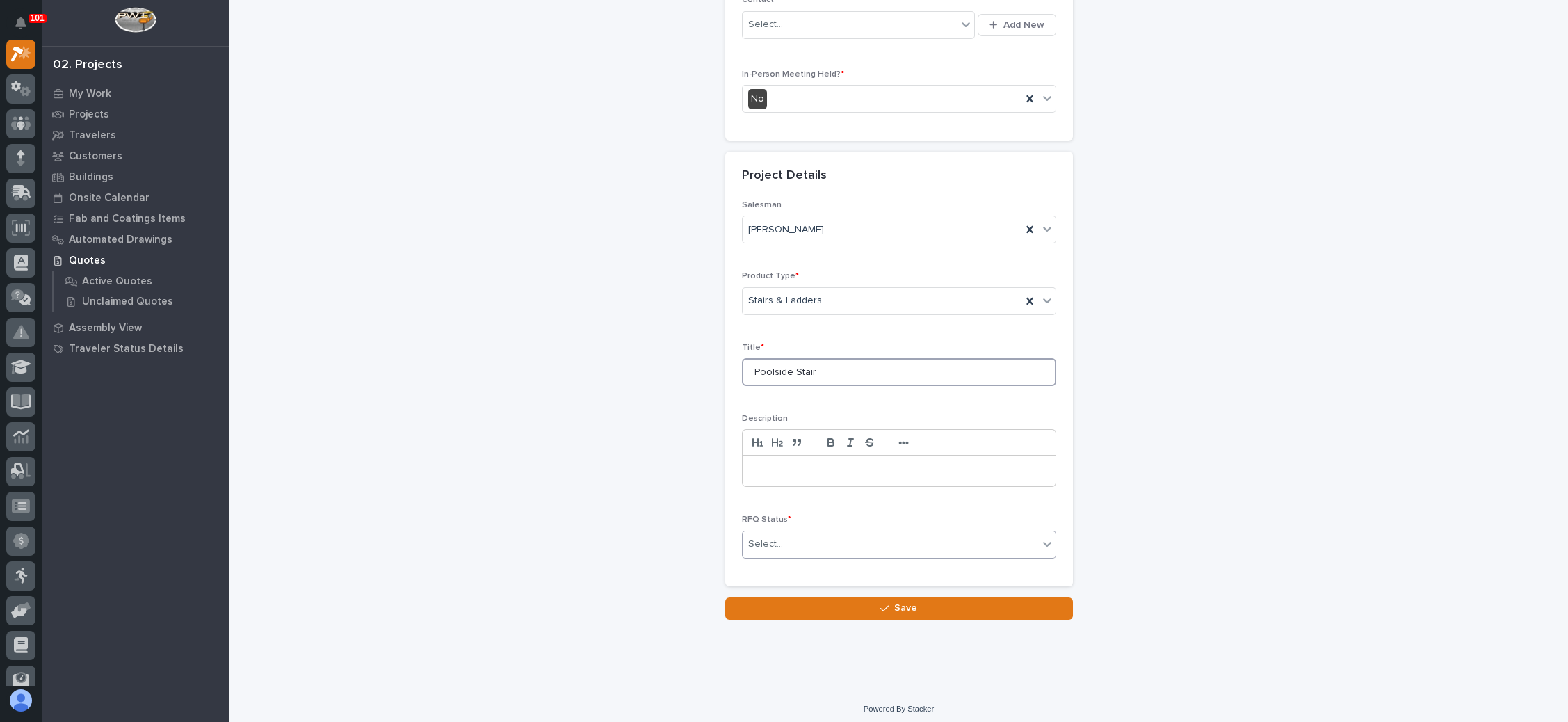
type input "Poolside Stair"
click at [796, 533] on div "Select..." at bounding box center [891, 544] width 296 height 23
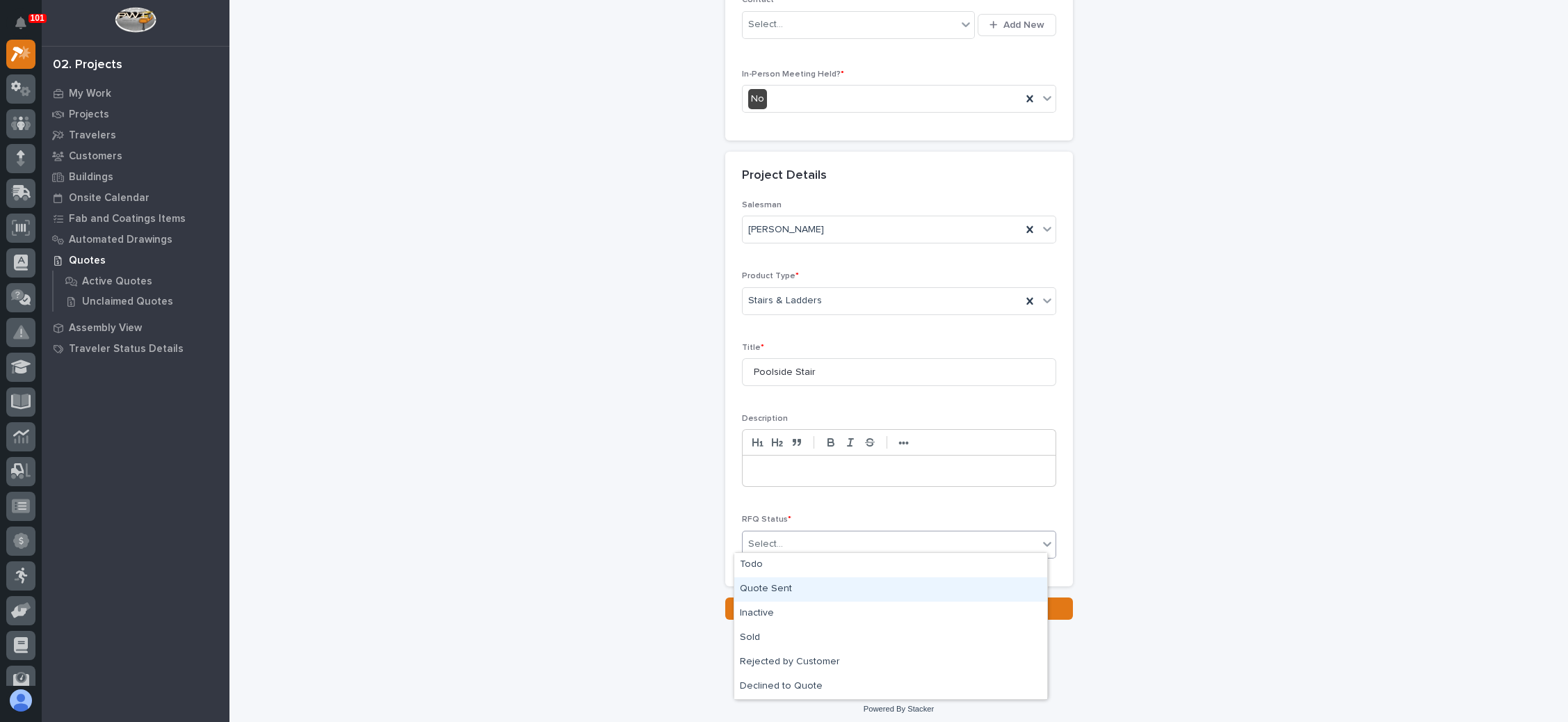
click at [774, 584] on div "Quote Sent" at bounding box center [891, 589] width 313 height 24
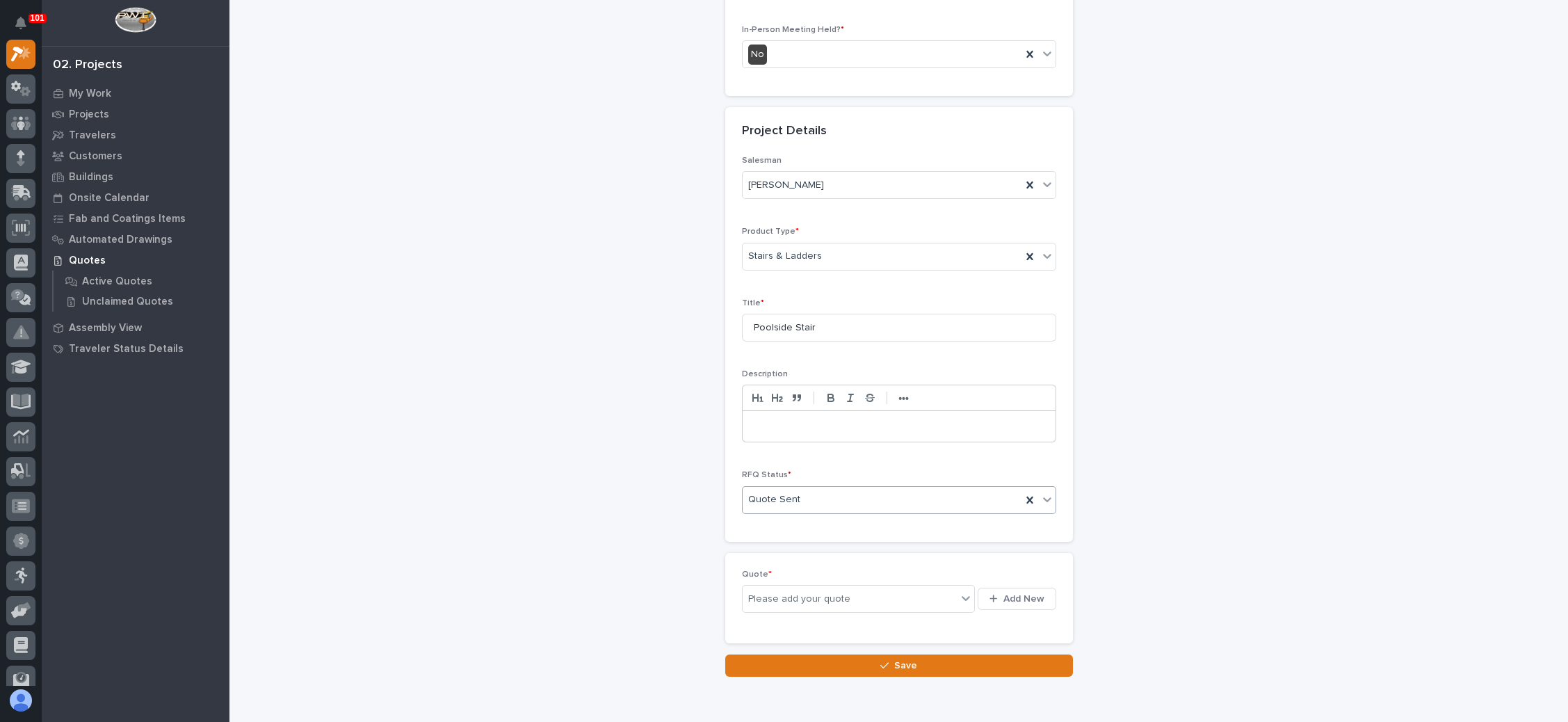
scroll to position [400, 0]
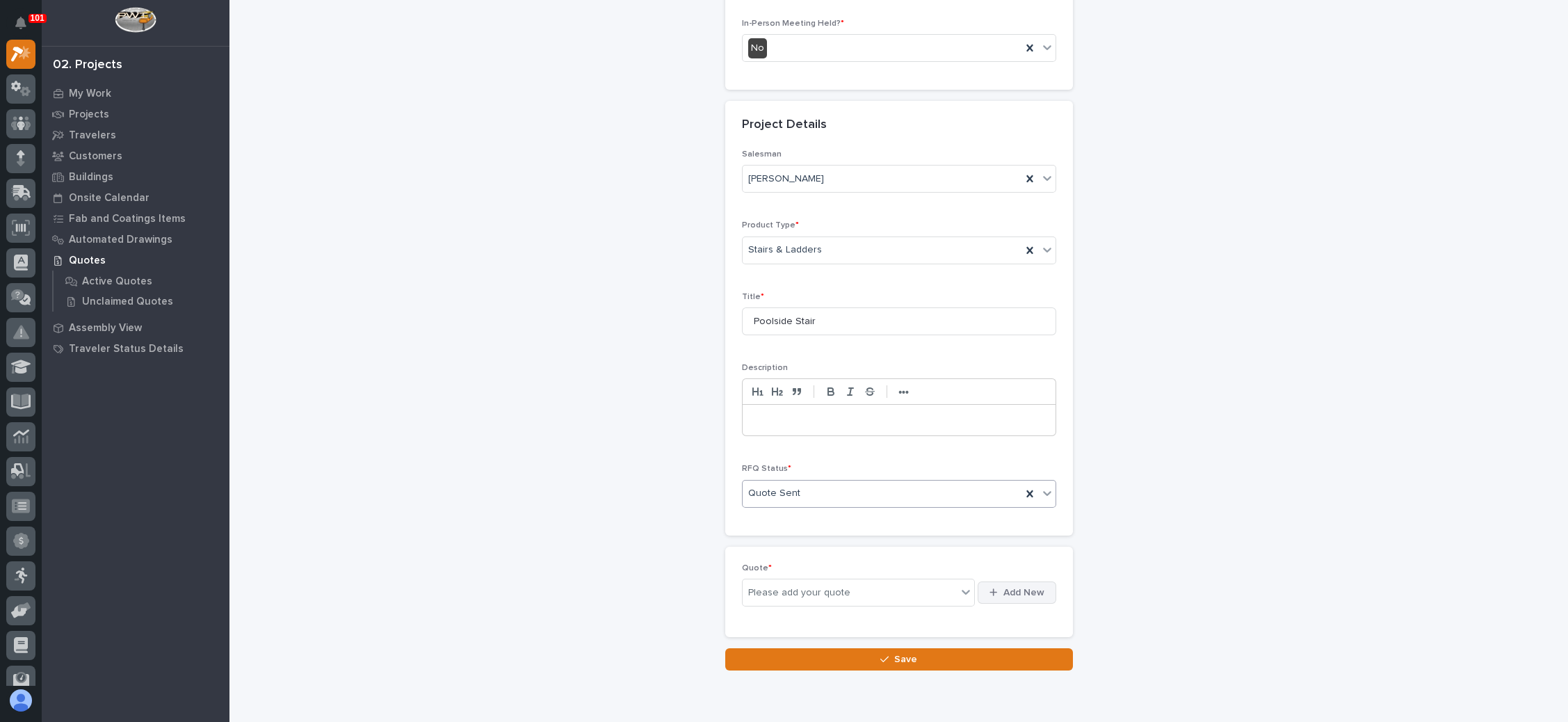
click at [1017, 587] on span "Add New" at bounding box center [1024, 592] width 41 height 12
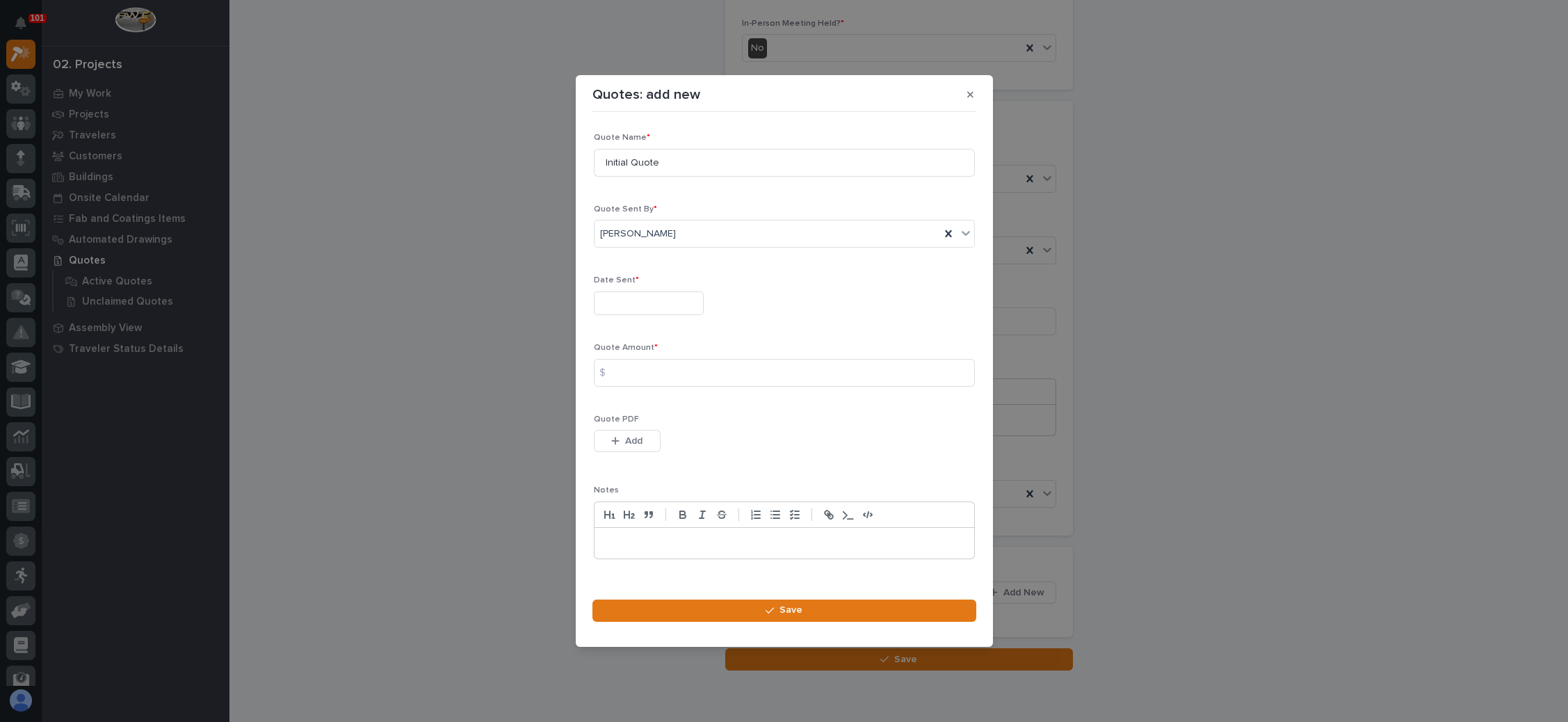
click at [643, 304] on input "text" at bounding box center [649, 303] width 110 height 24
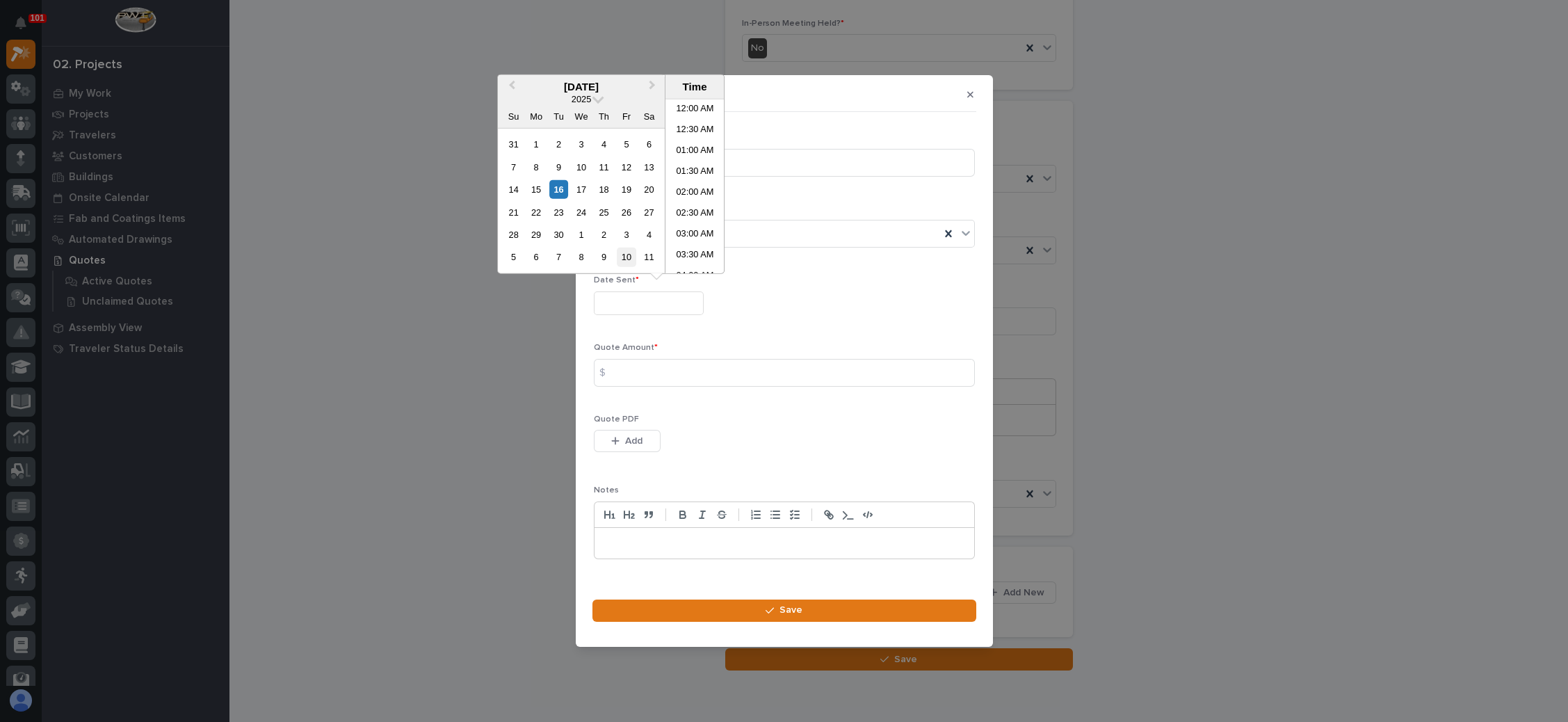
scroll to position [550, 0]
click at [559, 182] on div "16" at bounding box center [559, 190] width 19 height 19
type input "**********"
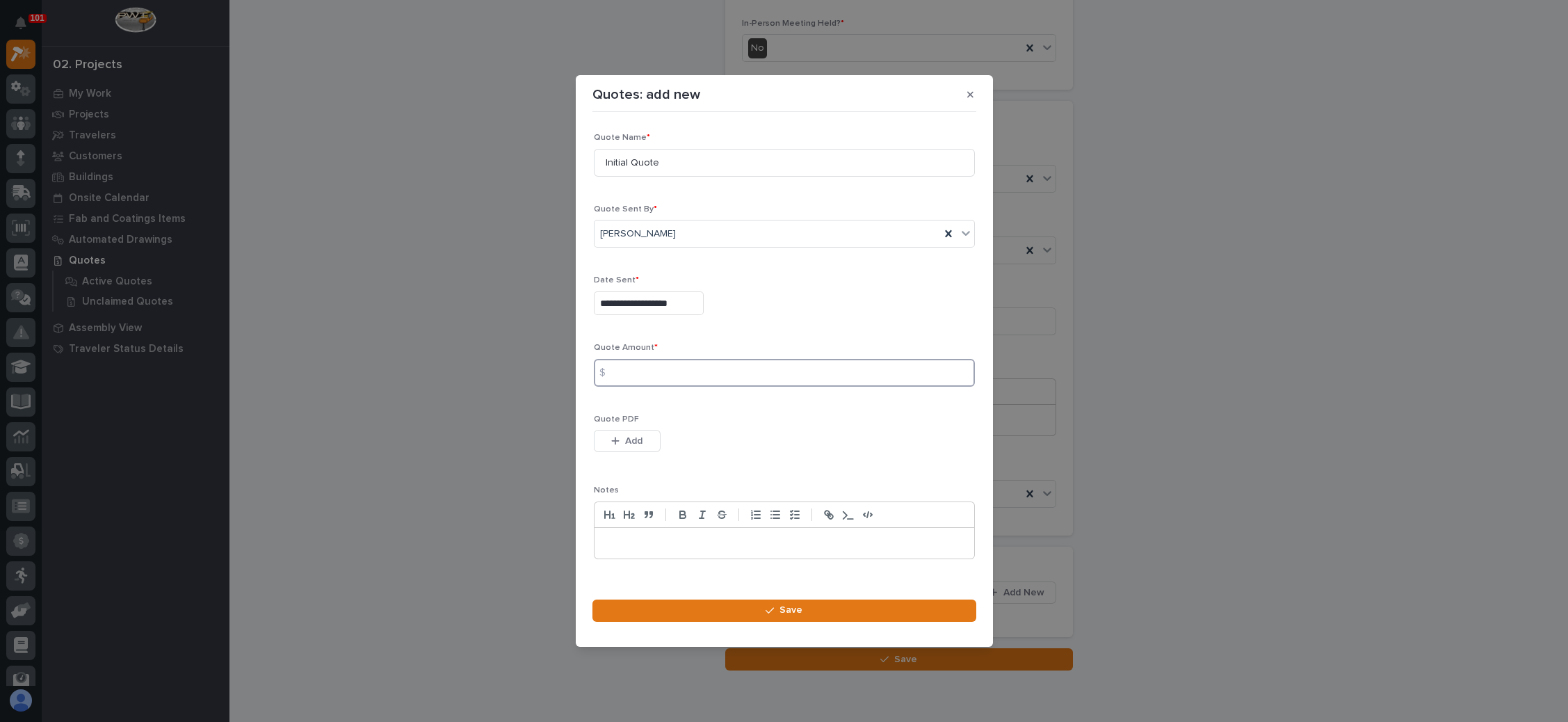
click at [654, 364] on input at bounding box center [784, 373] width 381 height 28
type input "6998"
click at [631, 442] on span "Add" at bounding box center [634, 441] width 18 height 12
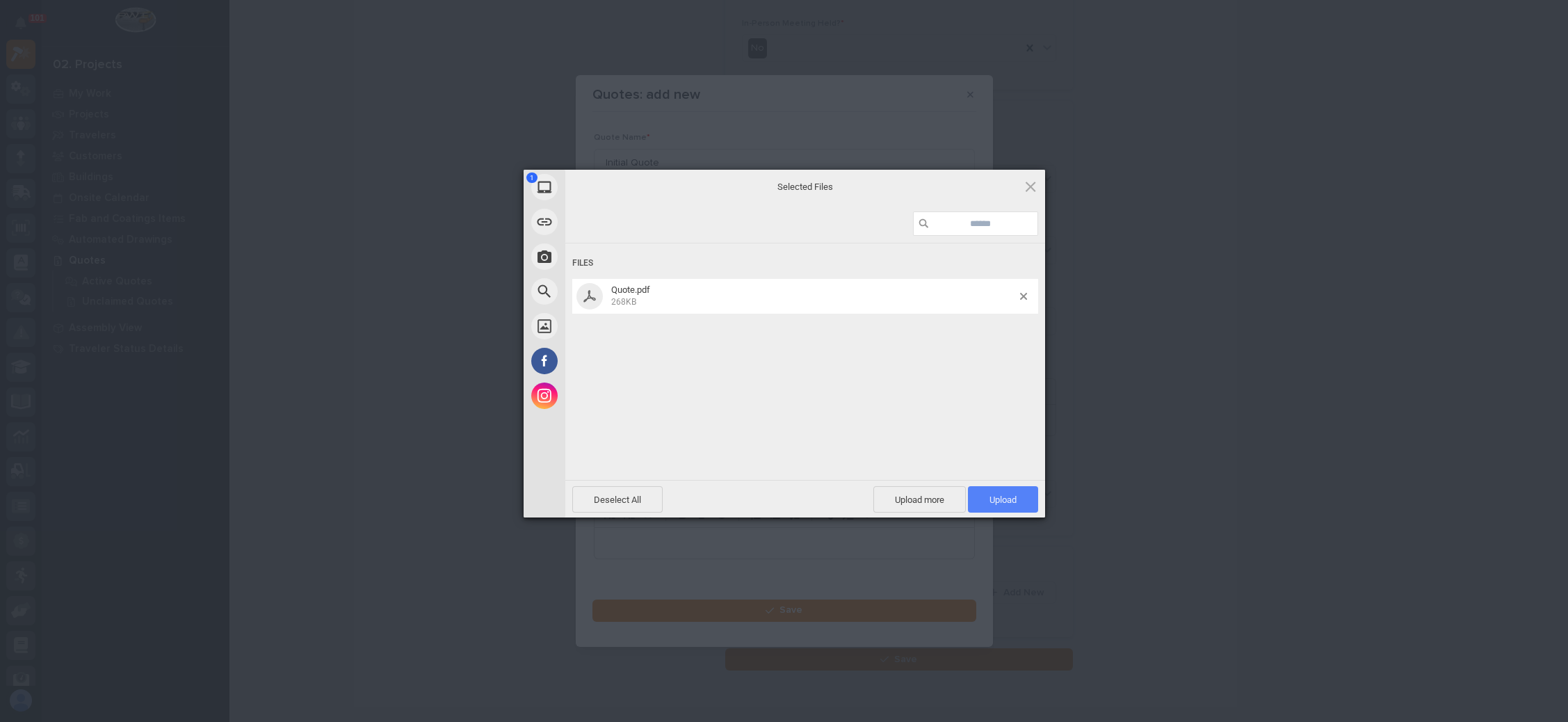
click at [995, 491] on span "Upload 1" at bounding box center [1003, 499] width 70 height 26
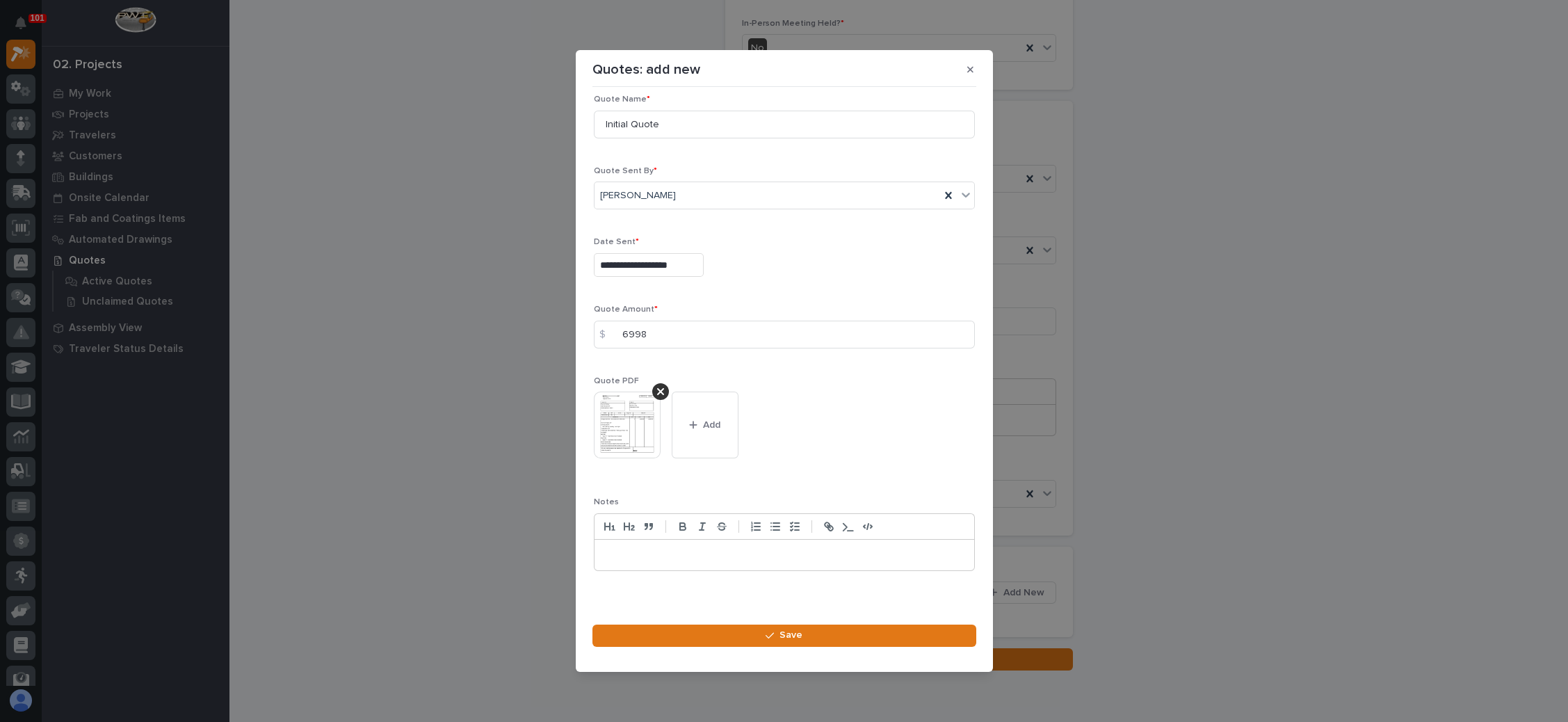
scroll to position [20, 0]
click at [775, 628] on button "Save" at bounding box center [784, 636] width 384 height 22
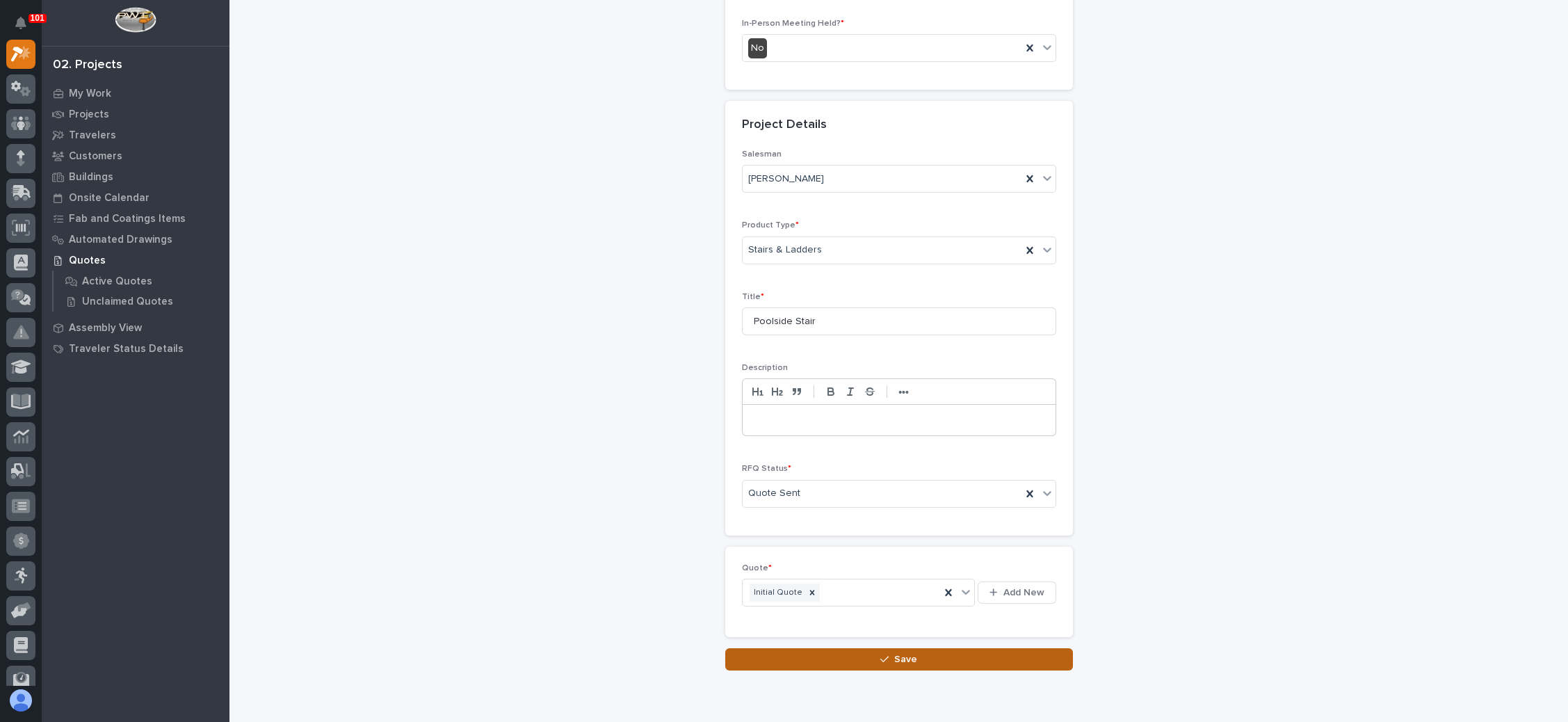
click at [885, 648] on button "Save" at bounding box center [899, 659] width 348 height 22
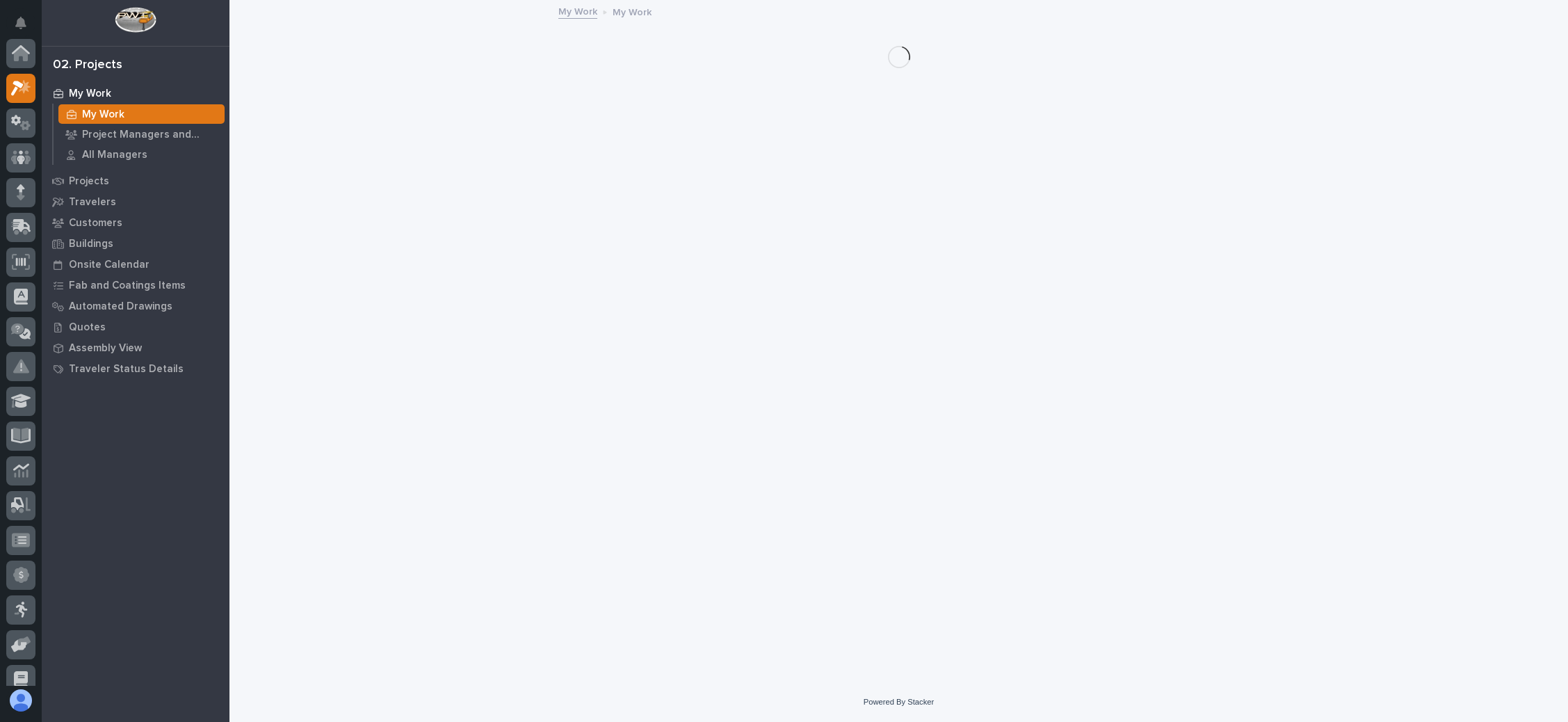
scroll to position [34, 0]
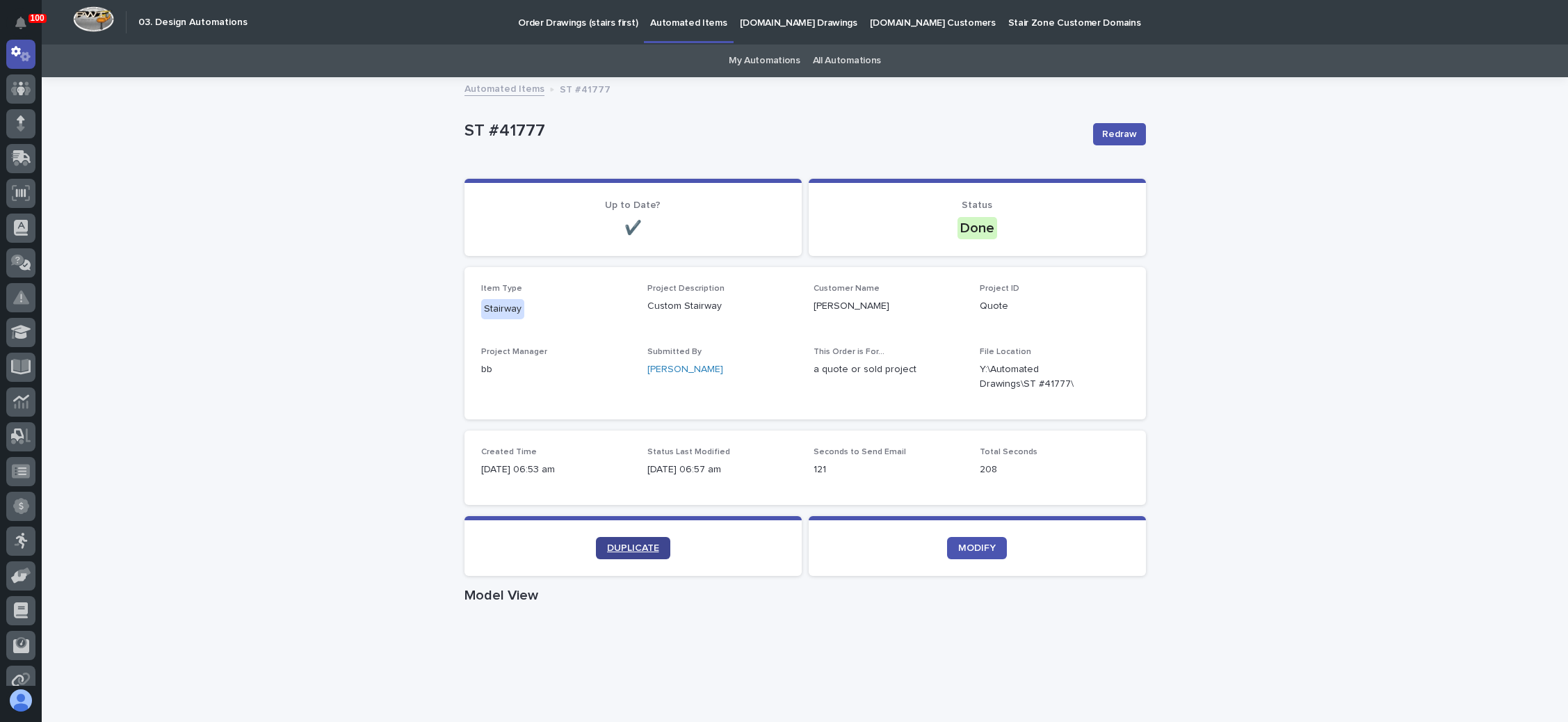
click at [624, 547] on span "DUPLICATE" at bounding box center [632, 548] width 52 height 10
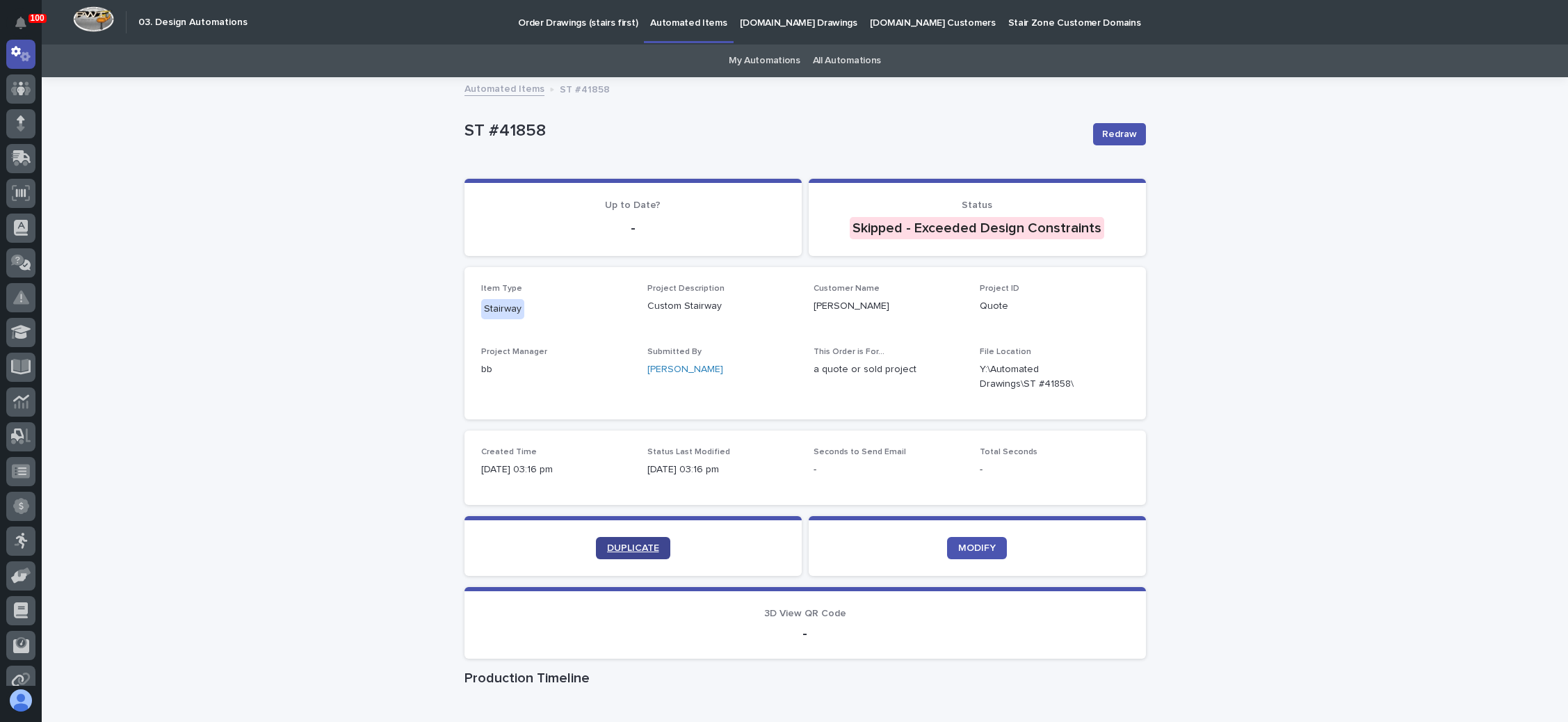
click at [633, 540] on link "DUPLICATE" at bounding box center [633, 548] width 75 height 22
